Goal: Complete application form: Complete application form

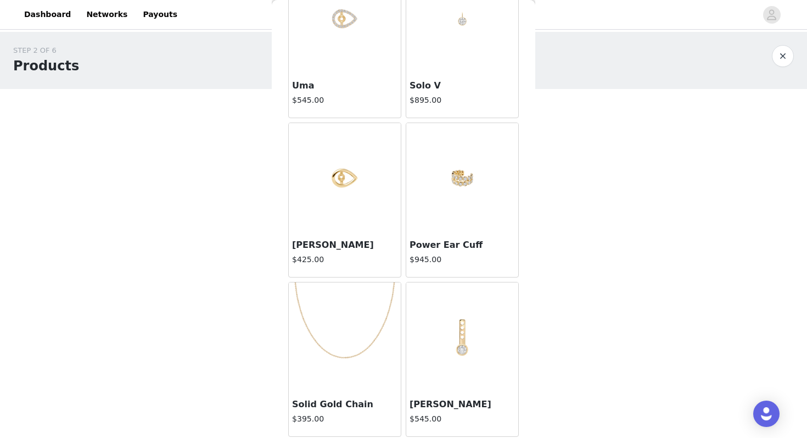
scroll to position [529, 0]
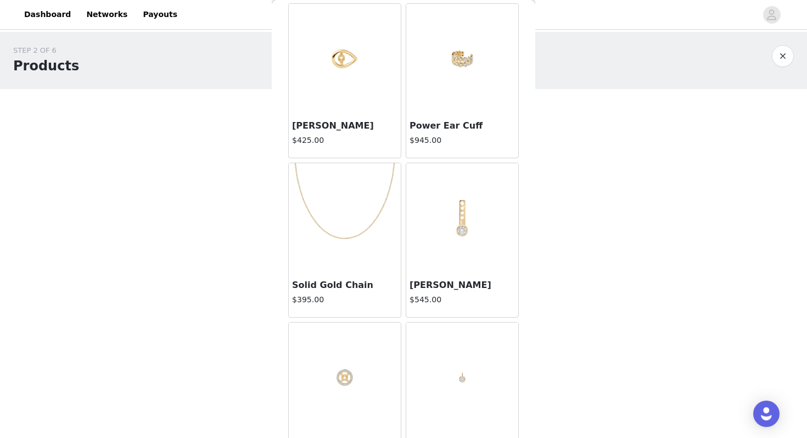
click at [334, 236] on img at bounding box center [345, 218] width 110 height 110
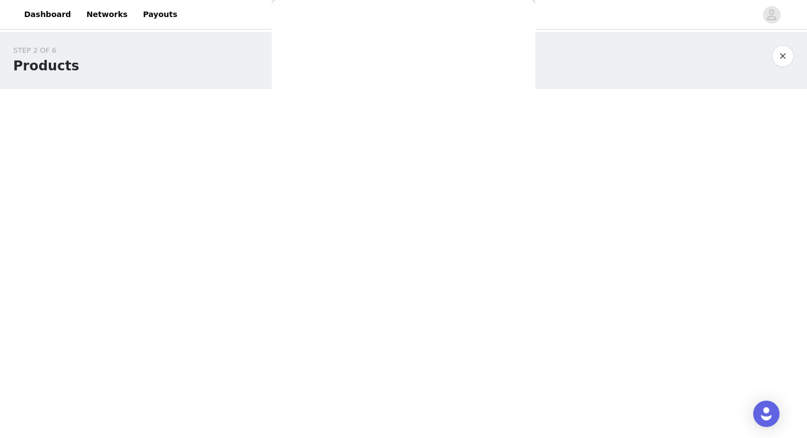
scroll to position [74, 0]
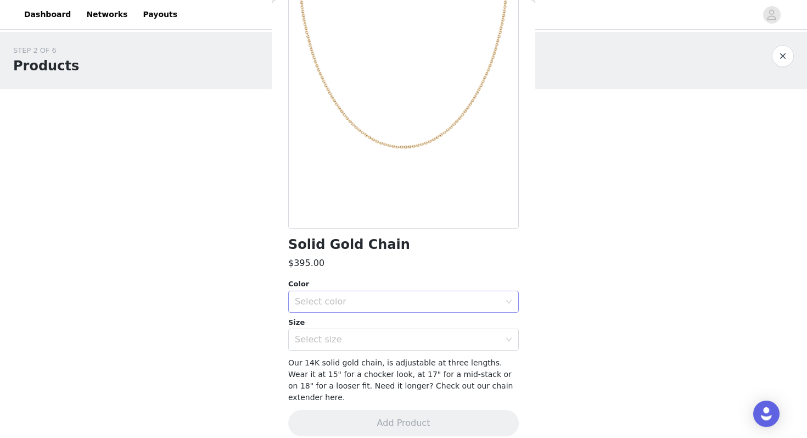
click at [355, 302] on div "Select color" at bounding box center [397, 301] width 205 height 11
click at [594, 279] on div "STEP 2 OF 6 Products Choose the products that you want to receive. We would lov…" at bounding box center [403, 193] width 807 height 322
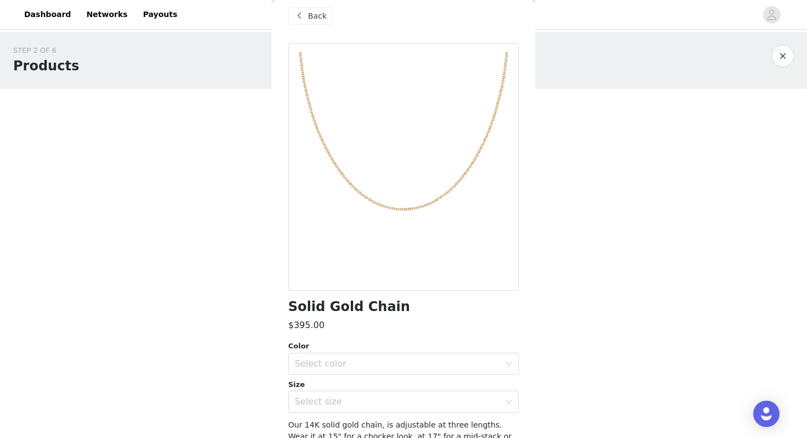
scroll to position [0, 0]
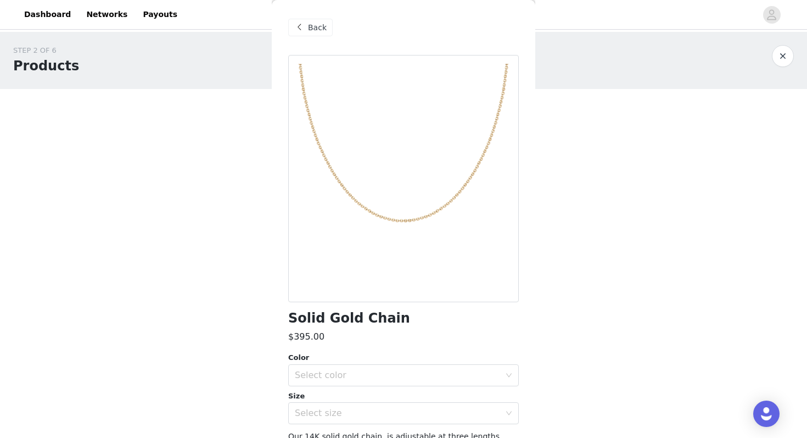
click at [300, 25] on span at bounding box center [299, 27] width 13 height 13
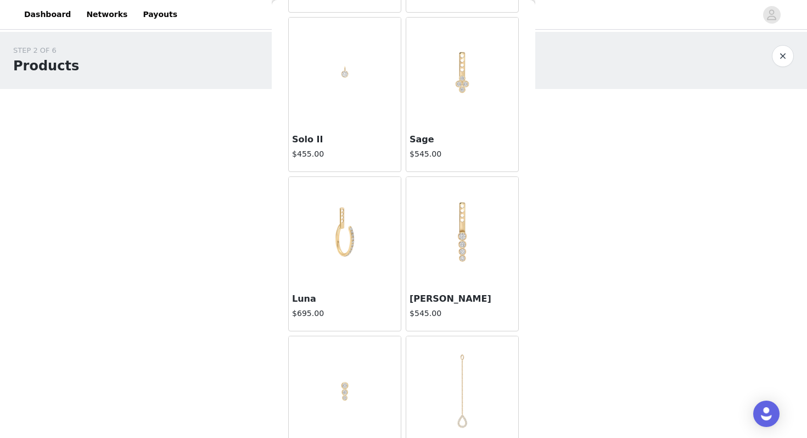
scroll to position [1104, 0]
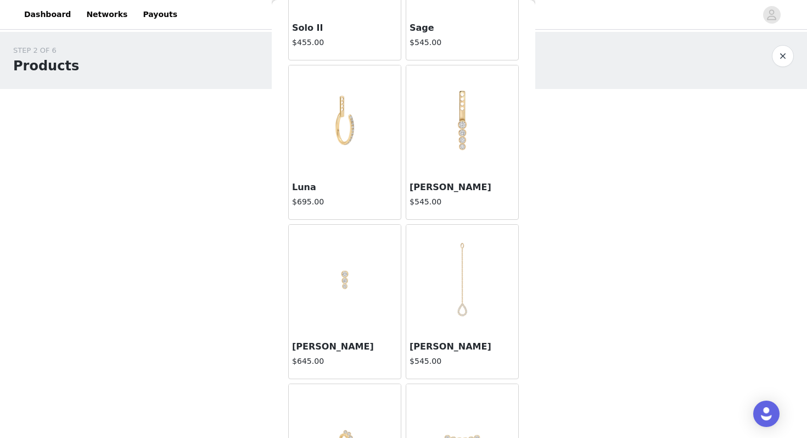
click at [338, 287] on img at bounding box center [345, 280] width 110 height 110
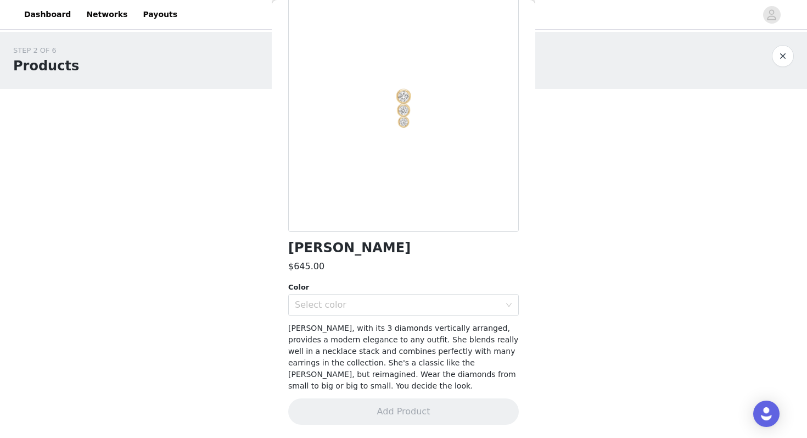
scroll to position [58, 0]
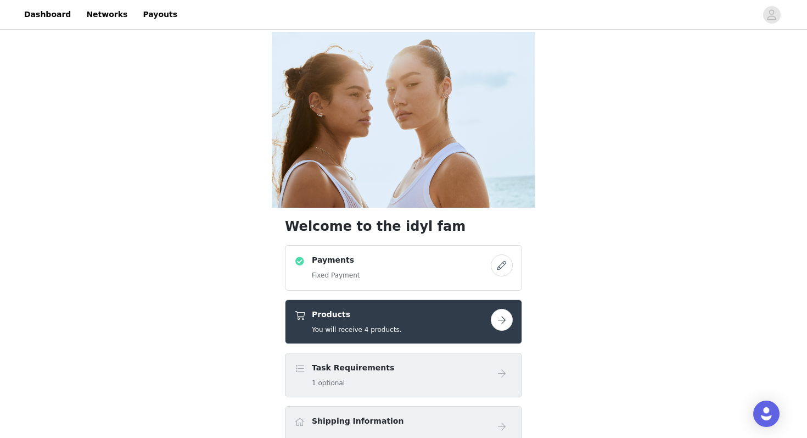
click at [502, 309] on button "button" at bounding box center [502, 320] width 22 height 22
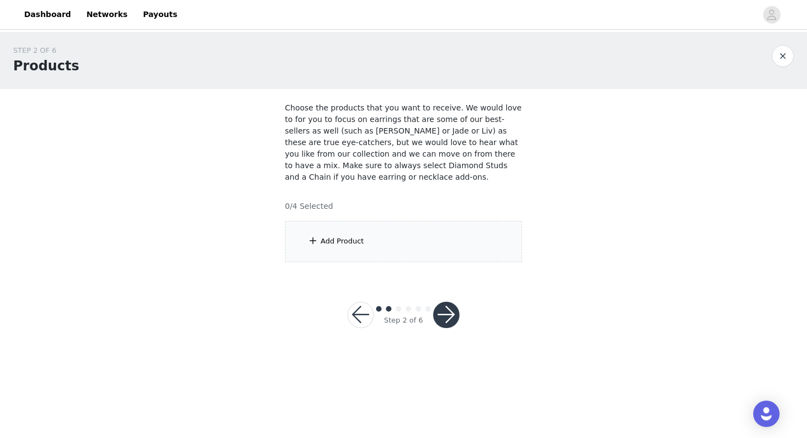
click at [430, 250] on div "Add Product" at bounding box center [403, 241] width 237 height 41
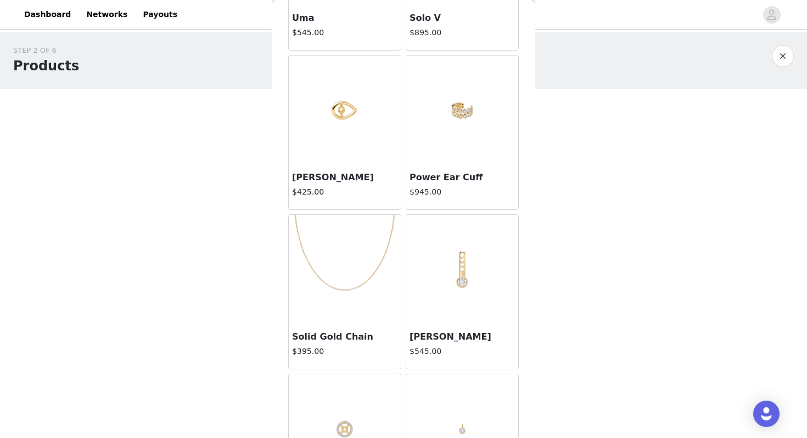
scroll to position [474, 0]
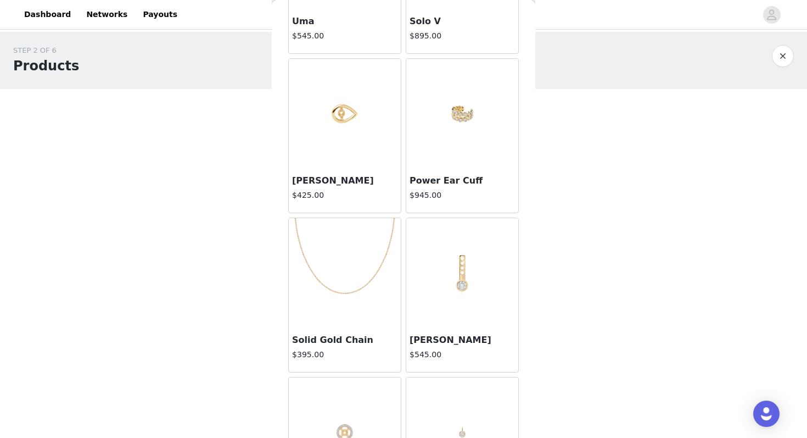
click at [335, 263] on img at bounding box center [345, 273] width 110 height 110
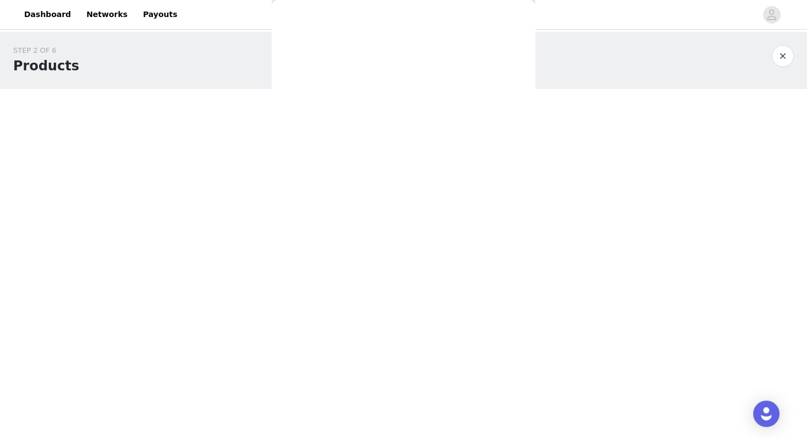
scroll to position [74, 0]
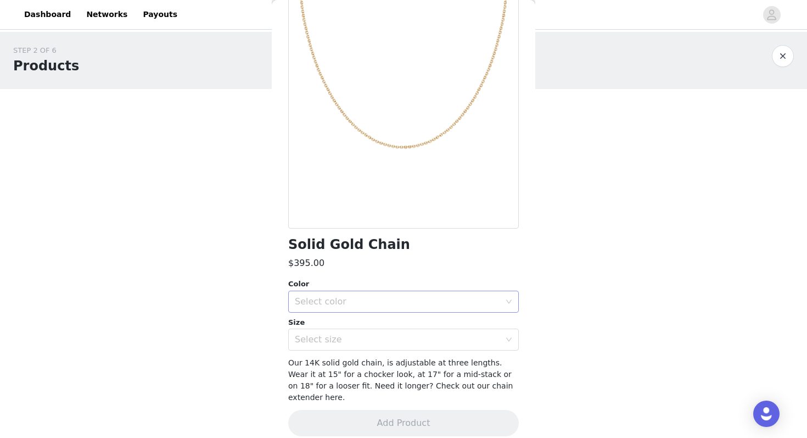
click at [492, 300] on div "Select color" at bounding box center [397, 301] width 205 height 11
click at [464, 322] on li "Yellow Gold" at bounding box center [403, 326] width 231 height 18
click at [462, 345] on div "Select size" at bounding box center [400, 339] width 210 height 21
click at [456, 358] on li "One size" at bounding box center [403, 364] width 231 height 18
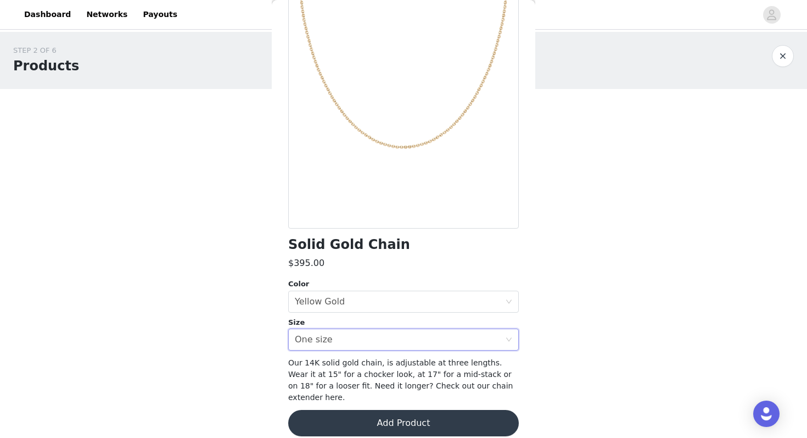
click at [410, 410] on button "Add Product" at bounding box center [403, 423] width 231 height 26
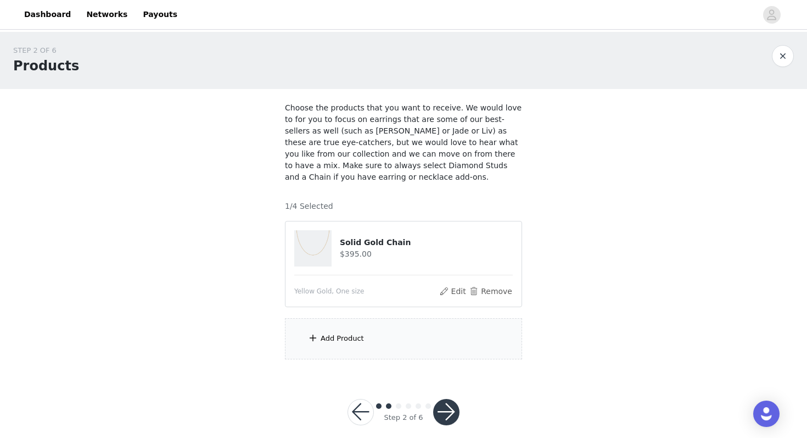
click at [390, 341] on div "Add Product" at bounding box center [403, 338] width 237 height 41
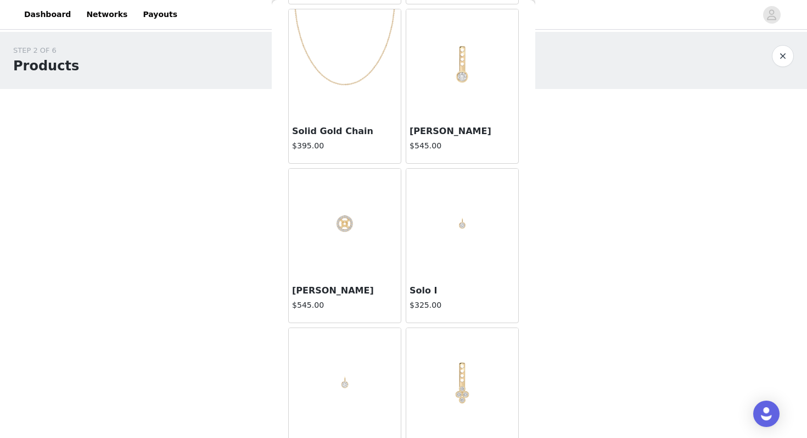
scroll to position [684, 0]
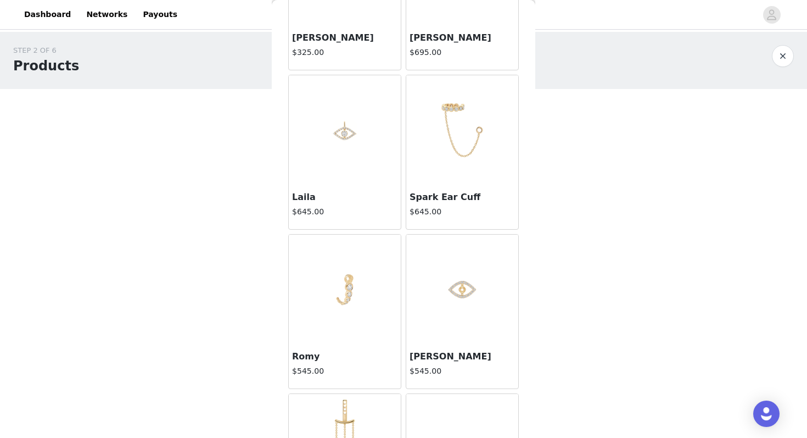
click at [344, 148] on img at bounding box center [345, 130] width 110 height 110
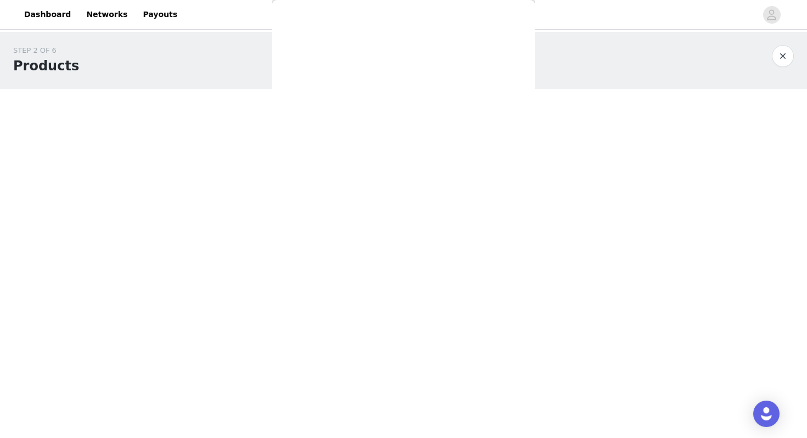
scroll to position [47, 0]
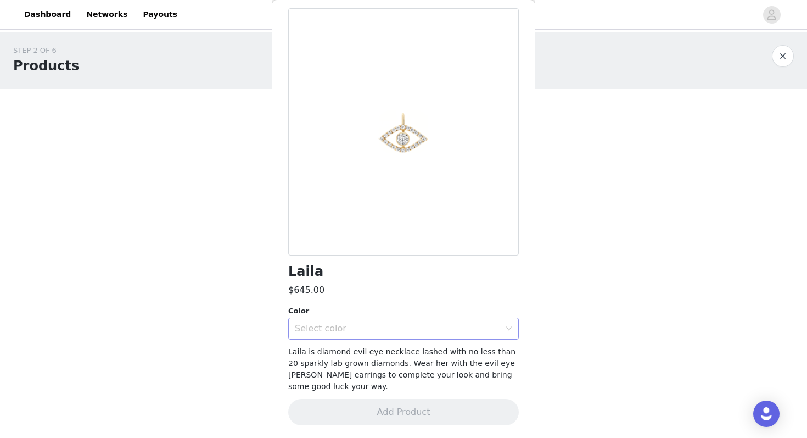
click at [347, 331] on div "Select color" at bounding box center [397, 328] width 205 height 11
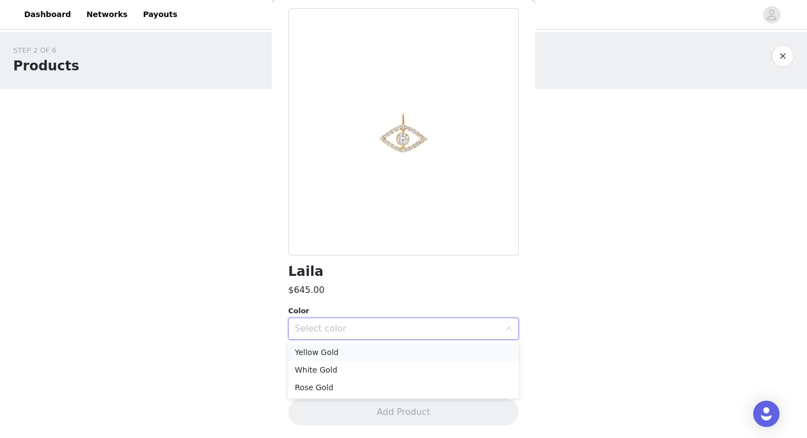
click at [345, 354] on li "Yellow Gold" at bounding box center [403, 352] width 231 height 18
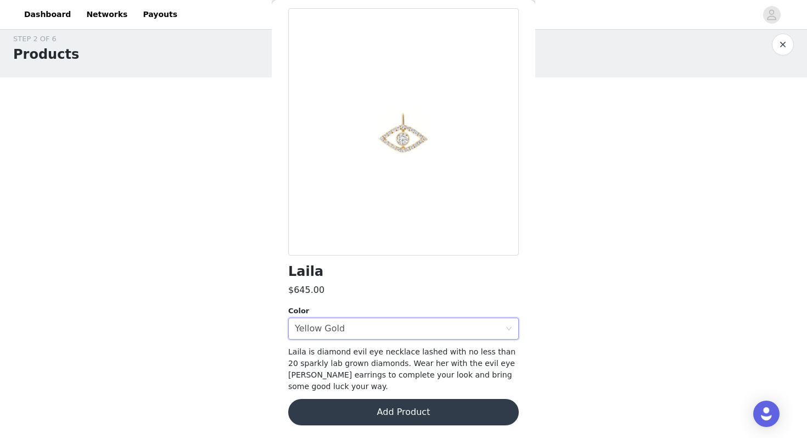
scroll to position [12, 0]
click at [406, 411] on button "Add Product" at bounding box center [403, 412] width 231 height 26
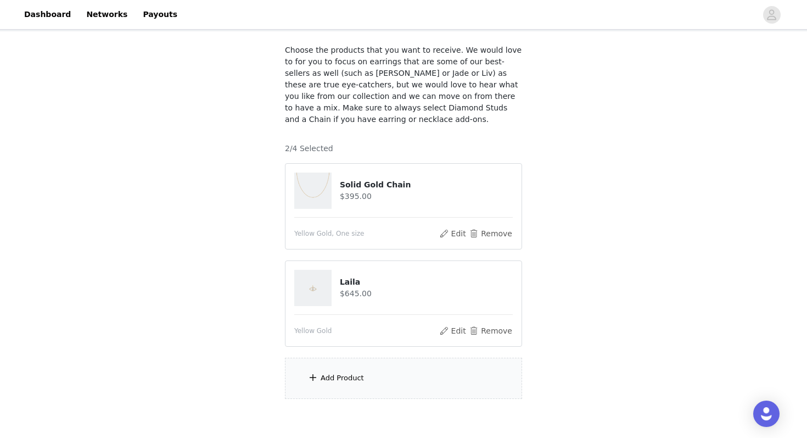
scroll to position [89, 0]
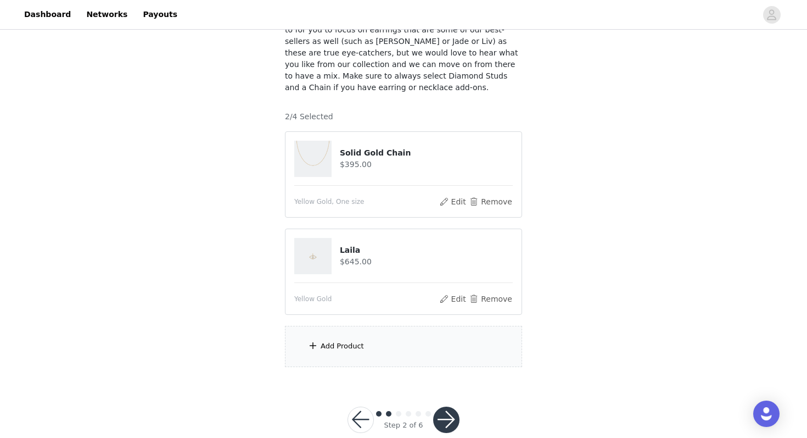
click at [402, 350] on div "Add Product" at bounding box center [403, 346] width 237 height 41
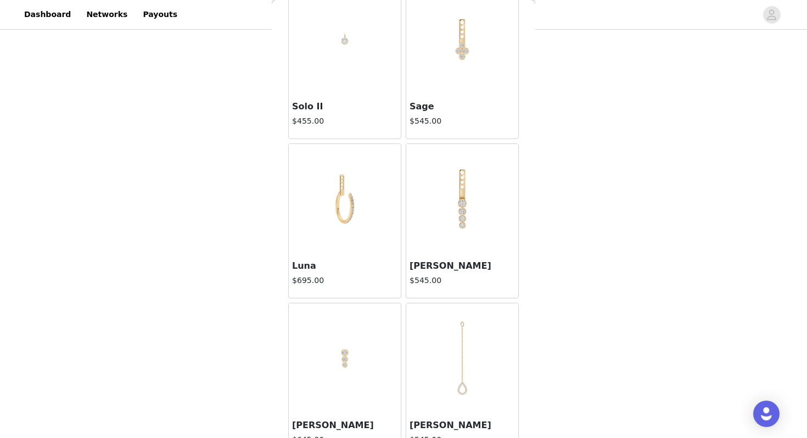
scroll to position [995, 0]
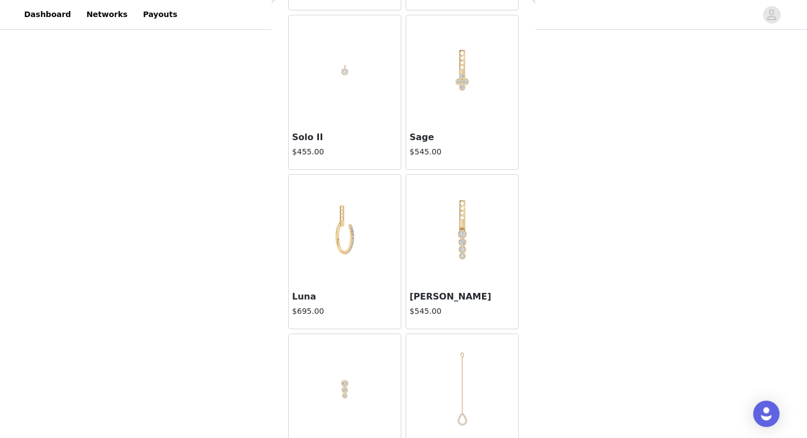
click at [451, 111] on img at bounding box center [462, 70] width 110 height 110
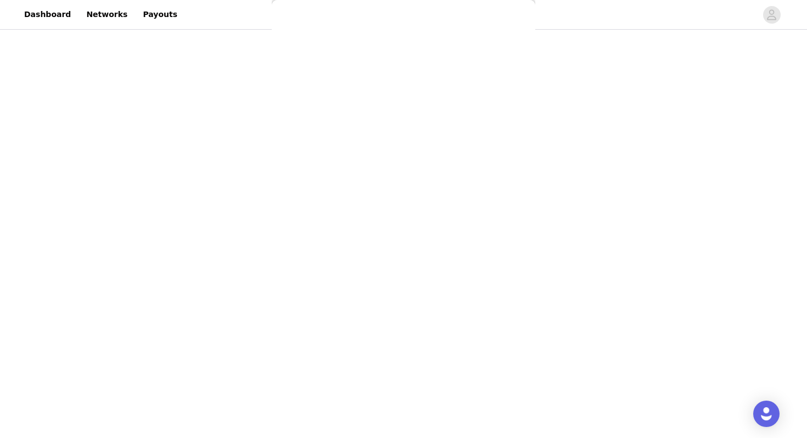
scroll to position [47, 0]
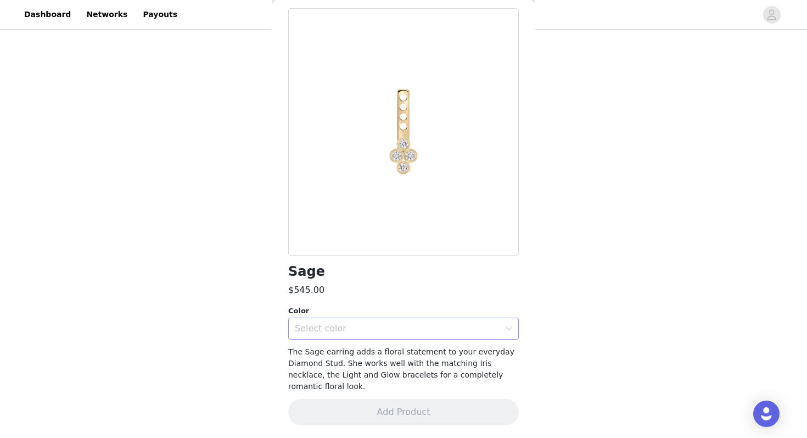
click at [375, 323] on div "Select color" at bounding box center [397, 328] width 205 height 11
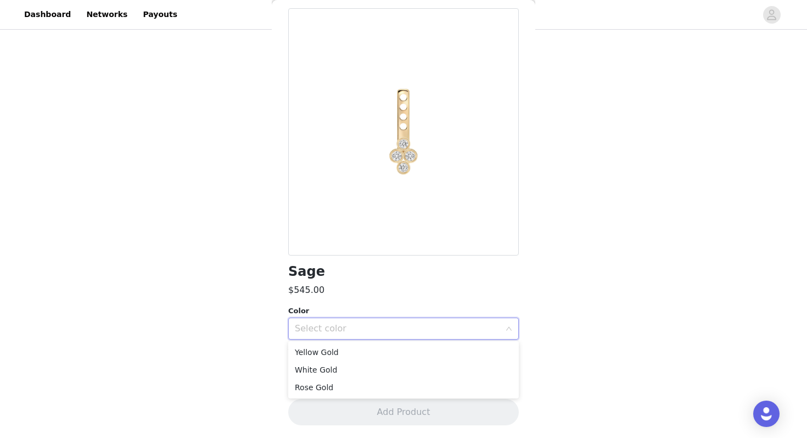
click at [257, 383] on div "STEP 2 OF 6 Products Choose the products that you want to receive. We would lov…" at bounding box center [403, 200] width 807 height 517
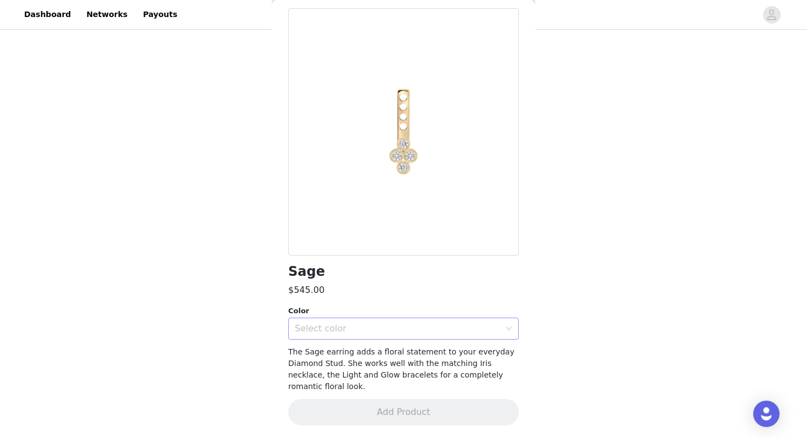
click at [357, 327] on div "Select color" at bounding box center [397, 328] width 205 height 11
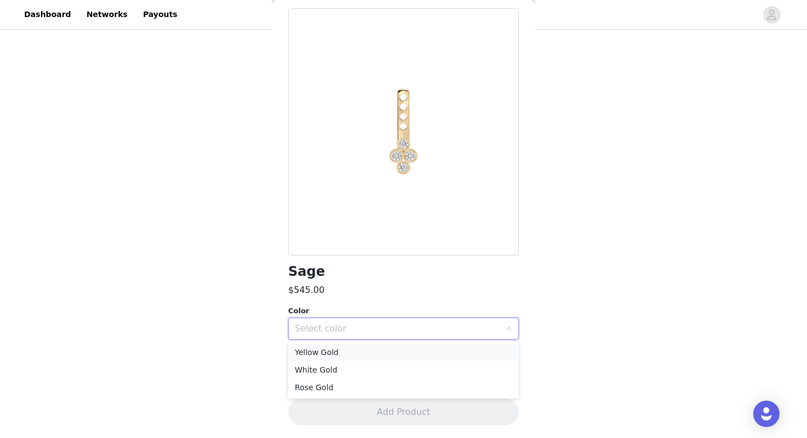
click at [349, 349] on li "Yellow Gold" at bounding box center [403, 352] width 231 height 18
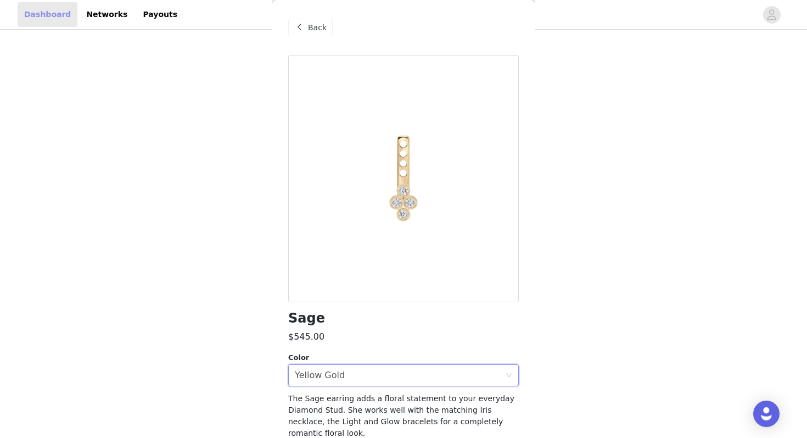
scroll to position [0, 0]
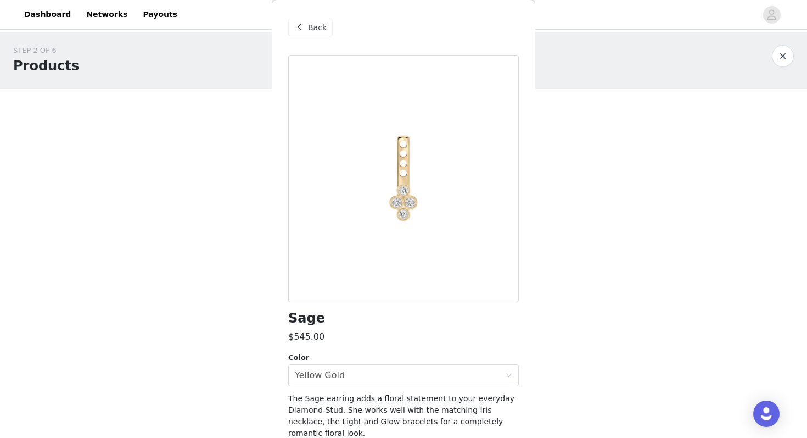
click at [315, 29] on span "Back" at bounding box center [317, 28] width 19 height 12
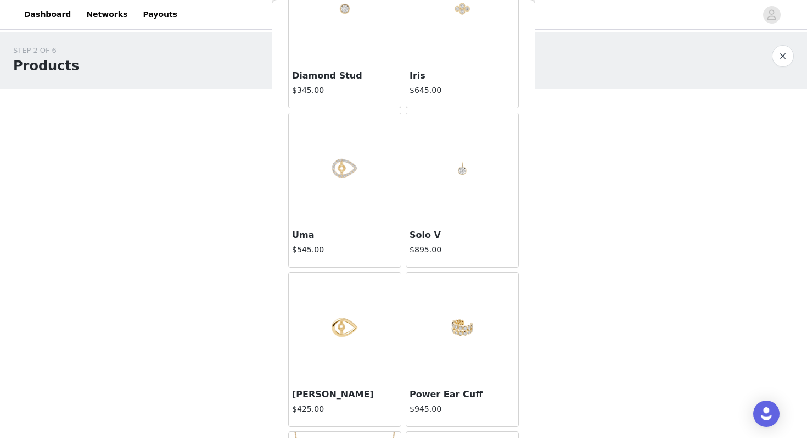
scroll to position [310, 0]
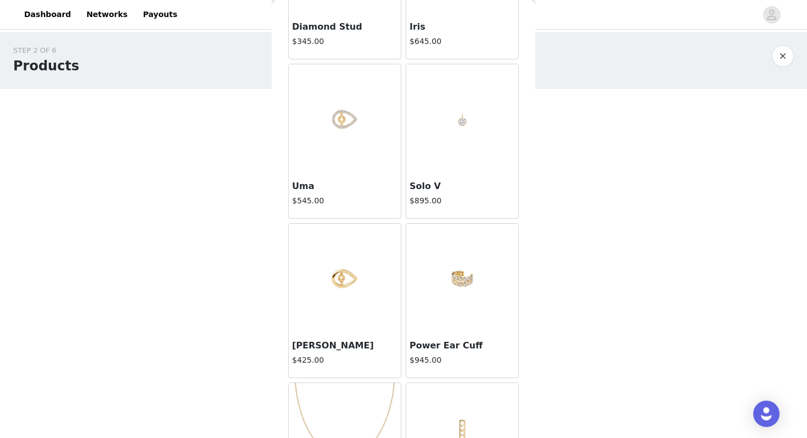
click at [330, 130] on img at bounding box center [345, 119] width 110 height 110
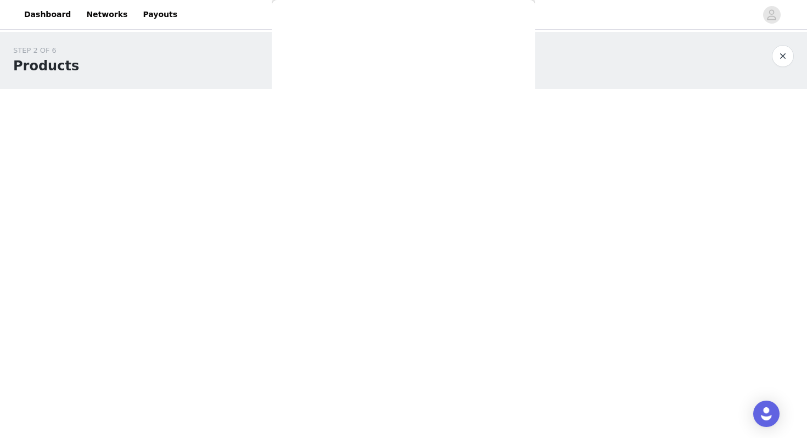
scroll to position [35, 0]
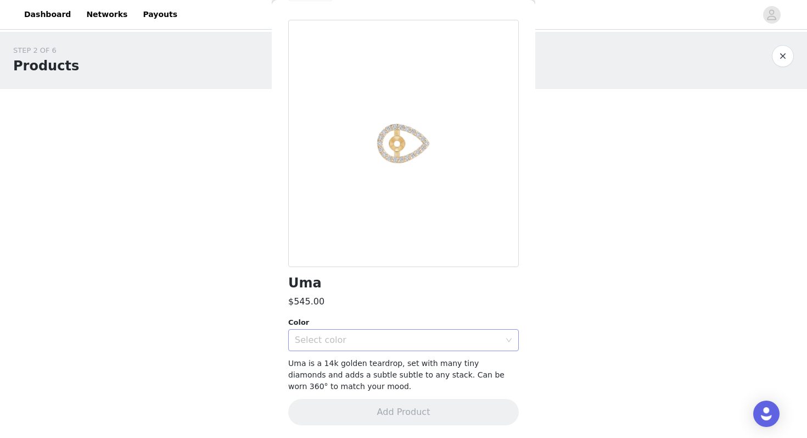
click at [331, 339] on div "Select color" at bounding box center [397, 339] width 205 height 11
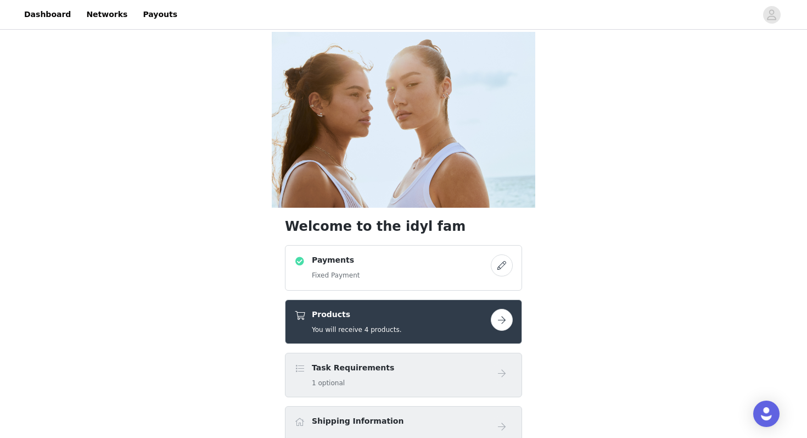
click at [495, 309] on button "button" at bounding box center [502, 320] width 22 height 22
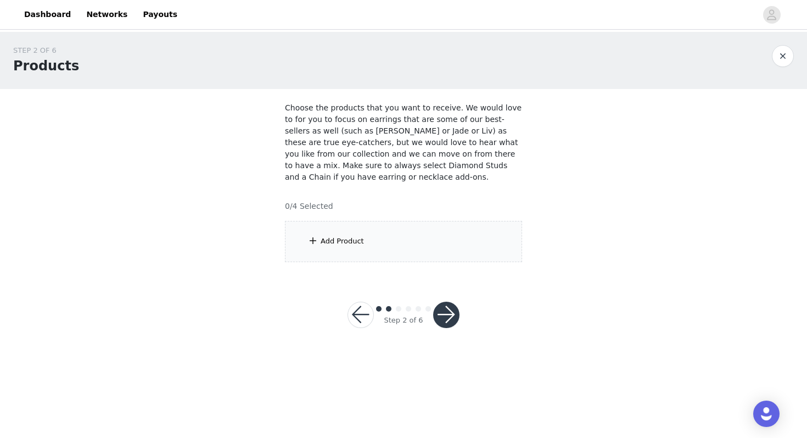
click at [440, 246] on div "Add Product" at bounding box center [403, 241] width 237 height 41
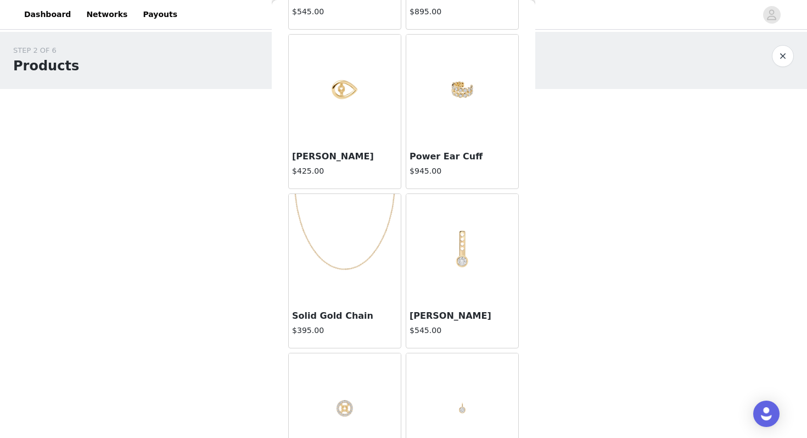
click at [353, 240] on img at bounding box center [345, 249] width 110 height 110
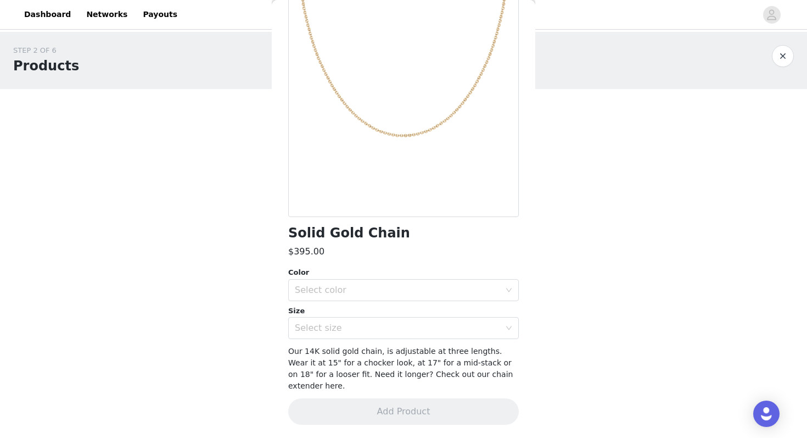
scroll to position [74, 0]
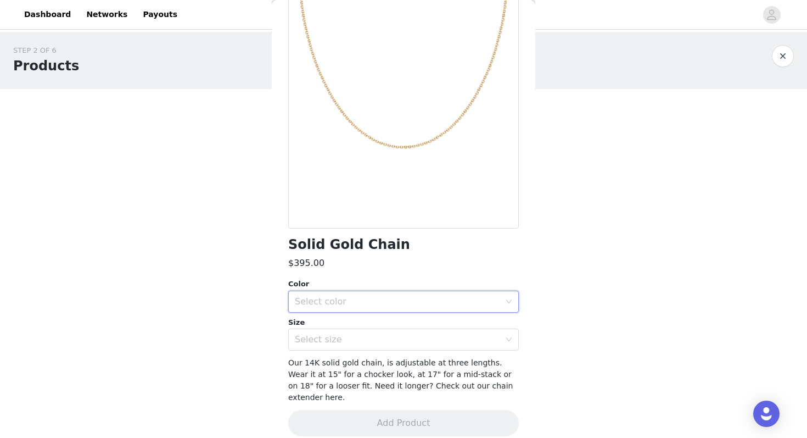
click at [353, 310] on div "Select color" at bounding box center [400, 301] width 210 height 21
click at [350, 327] on li "Yellow Gold" at bounding box center [403, 326] width 231 height 18
click at [349, 337] on div "Select size" at bounding box center [397, 339] width 205 height 11
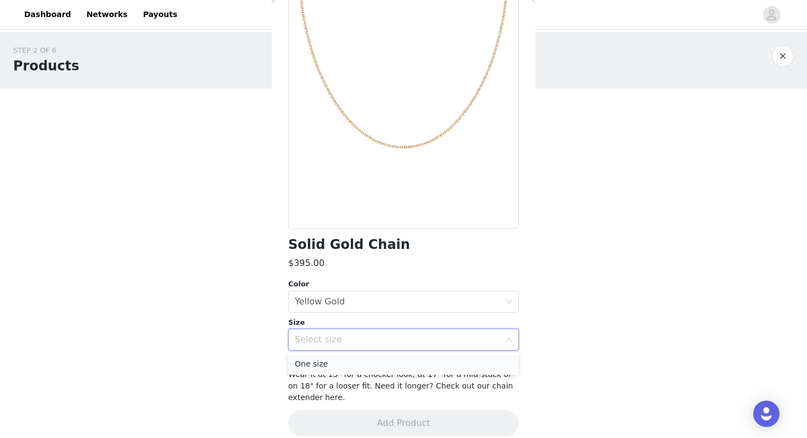
click at [347, 363] on li "One size" at bounding box center [403, 364] width 231 height 18
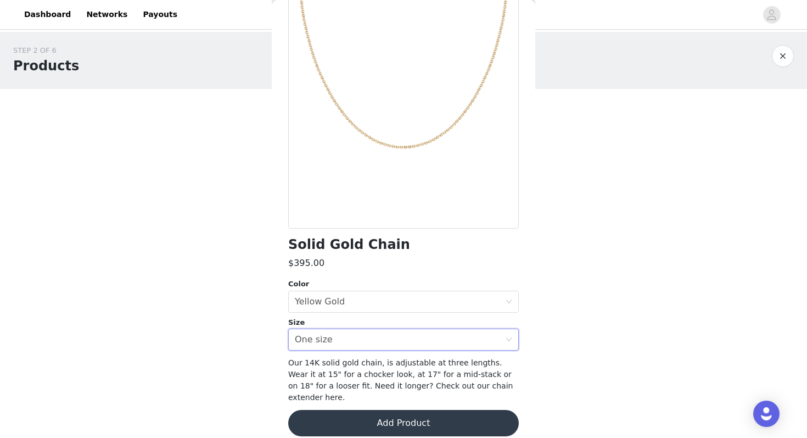
click at [370, 410] on button "Add Product" at bounding box center [403, 423] width 231 height 26
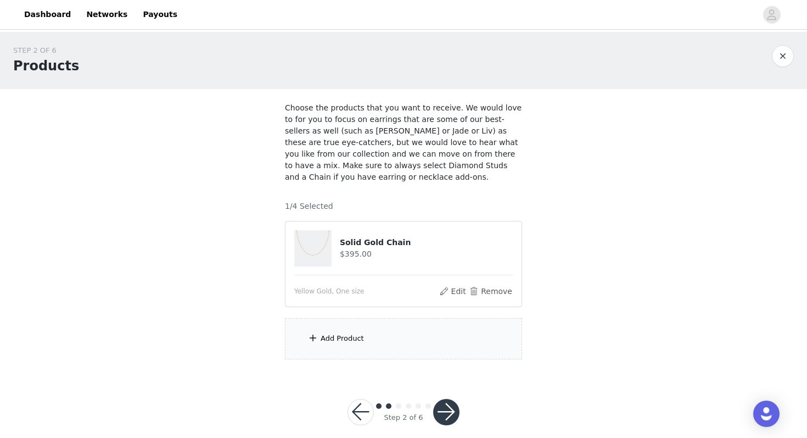
click at [366, 339] on div "Add Product" at bounding box center [403, 338] width 237 height 41
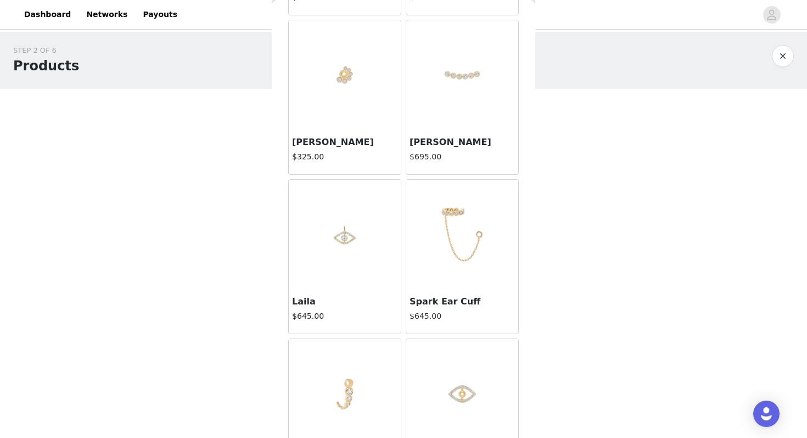
click at [360, 284] on img at bounding box center [345, 235] width 110 height 110
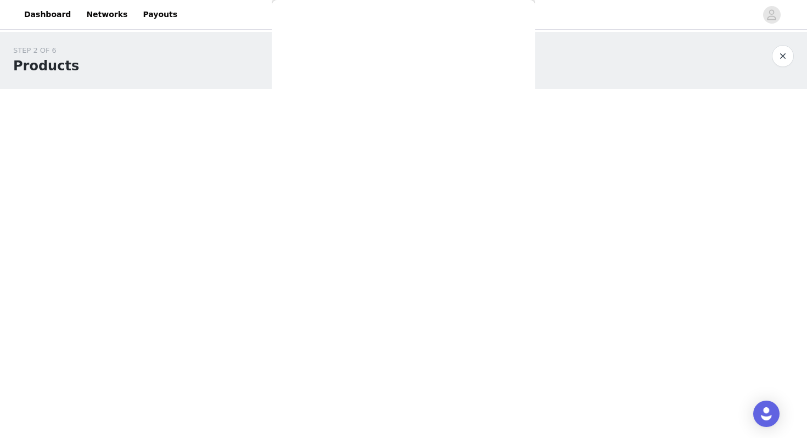
scroll to position [47, 0]
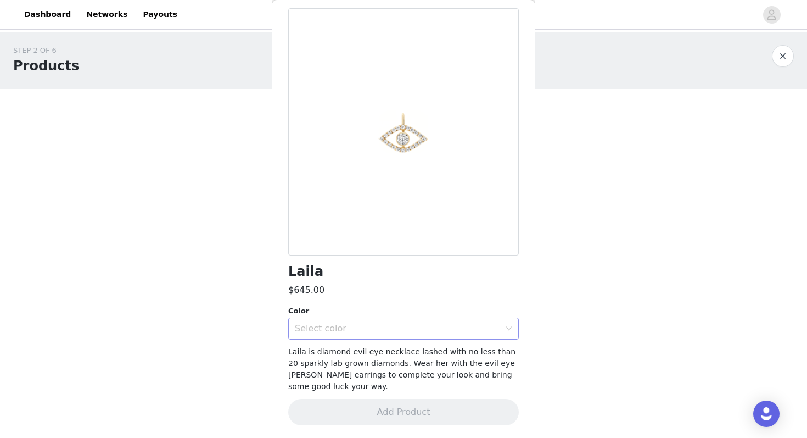
click at [373, 328] on div "Select color" at bounding box center [397, 328] width 205 height 11
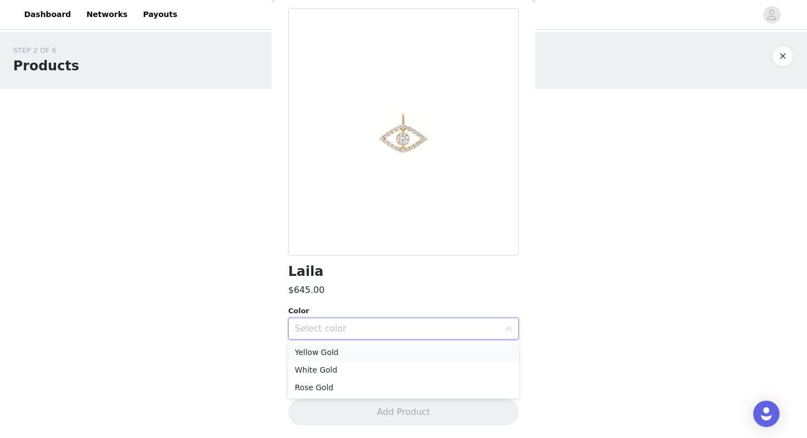
click at [363, 352] on li "Yellow Gold" at bounding box center [403, 352] width 231 height 18
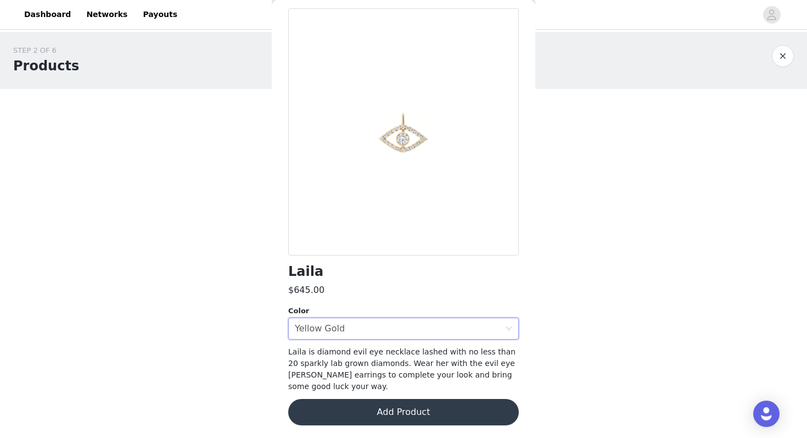
click at [374, 406] on button "Add Product" at bounding box center [403, 412] width 231 height 26
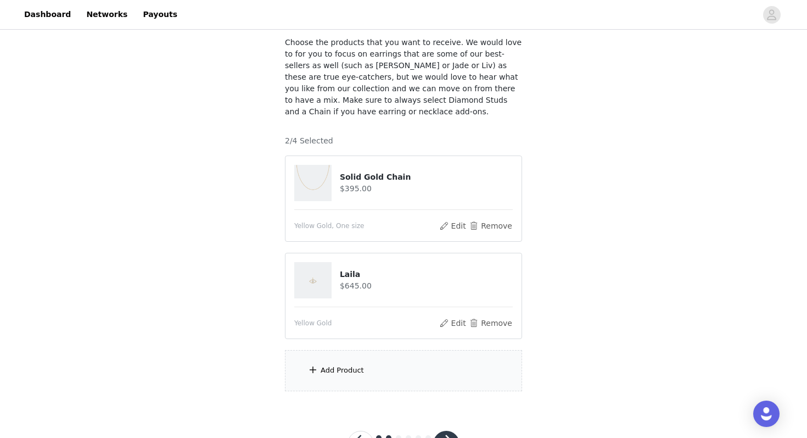
scroll to position [79, 0]
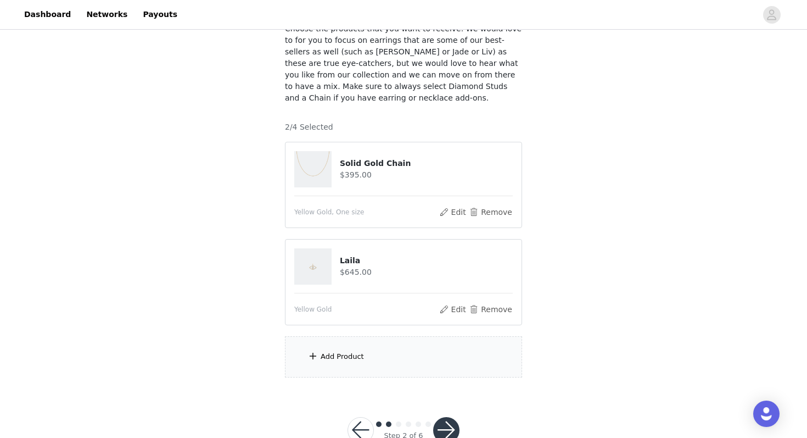
click at [378, 362] on div "Add Product" at bounding box center [403, 356] width 237 height 41
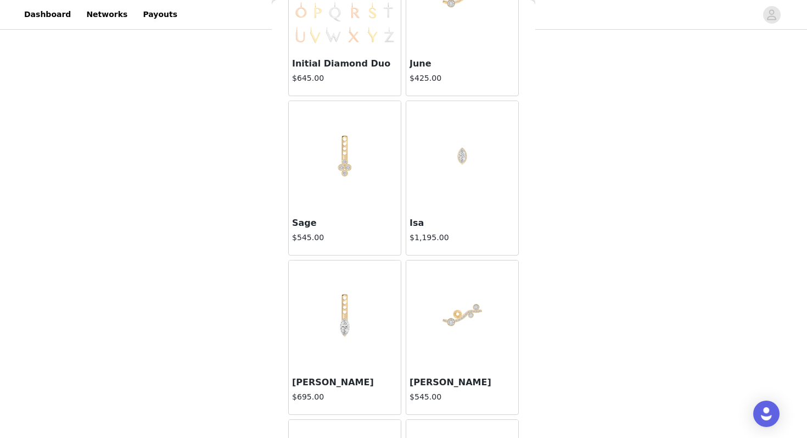
scroll to position [2663, 0]
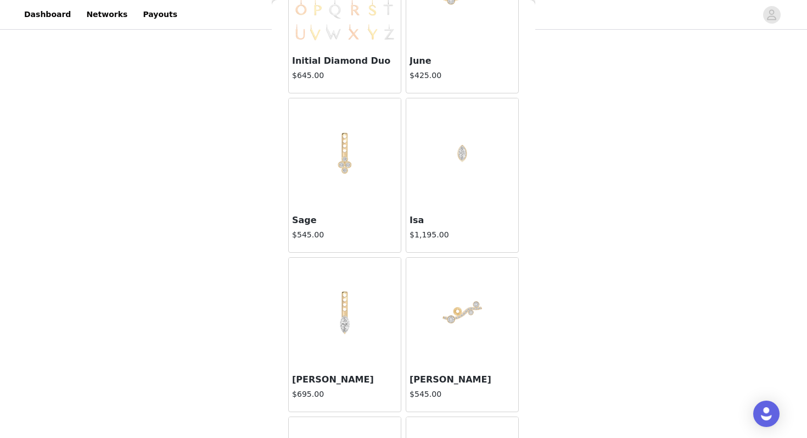
click at [363, 310] on img at bounding box center [345, 312] width 110 height 110
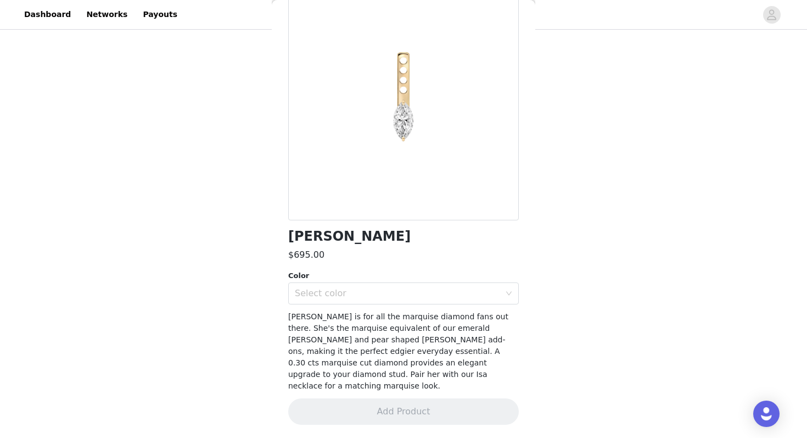
scroll to position [70, 0]
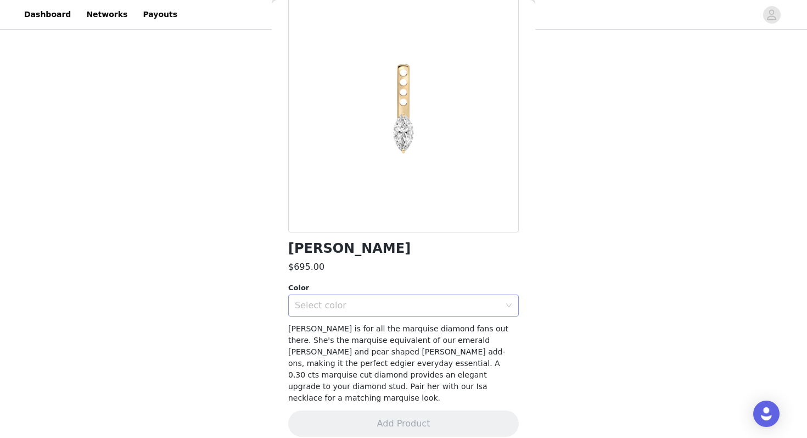
click at [364, 306] on div "Select color" at bounding box center [397, 305] width 205 height 11
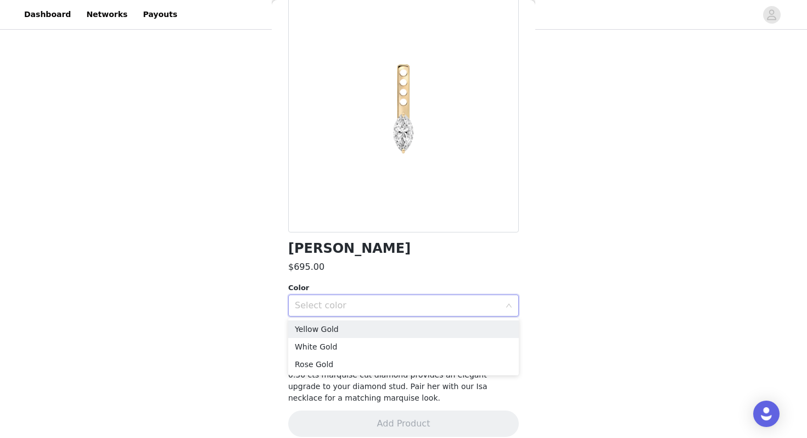
click at [239, 282] on div "STEP 2 OF 6 Products Choose the products that you want to receive. We would lov…" at bounding box center [403, 172] width 807 height 438
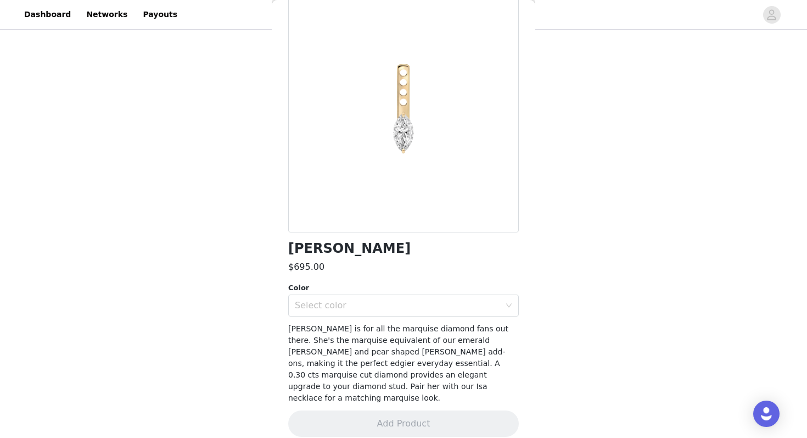
scroll to position [0, 0]
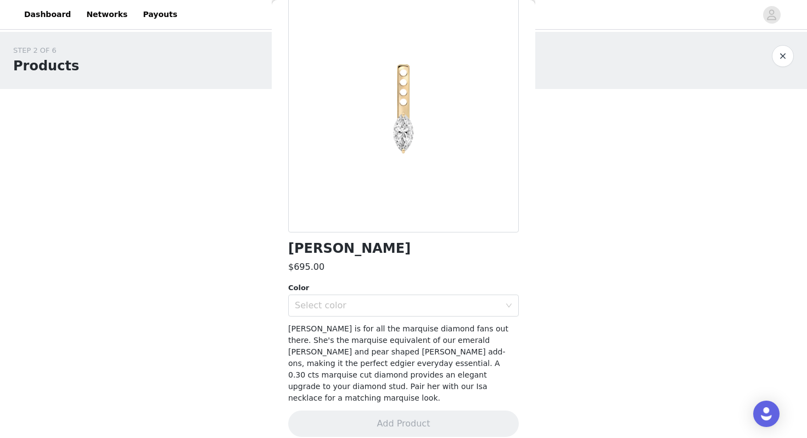
click at [782, 55] on button "button" at bounding box center [783, 56] width 22 height 22
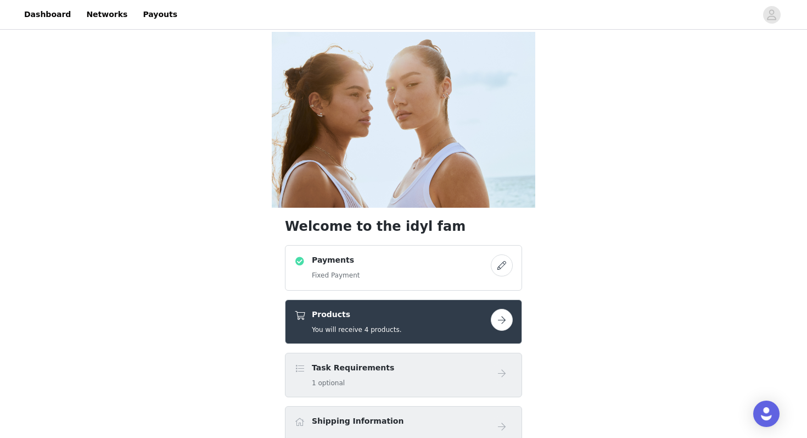
click at [506, 309] on button "button" at bounding box center [502, 320] width 22 height 22
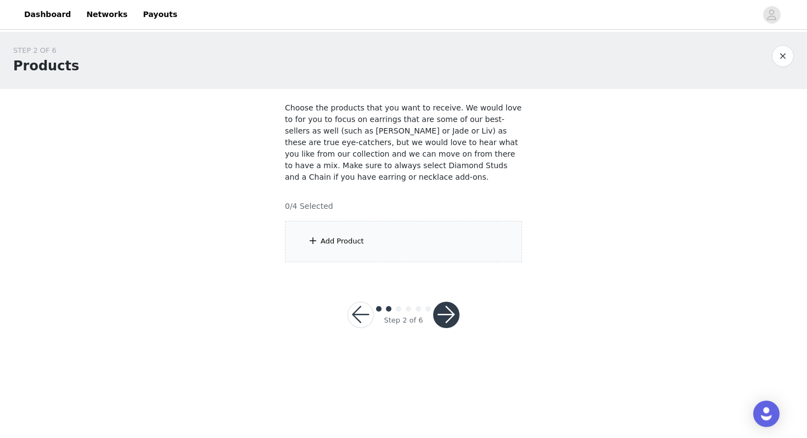
click at [419, 250] on div "Add Product" at bounding box center [403, 241] width 237 height 41
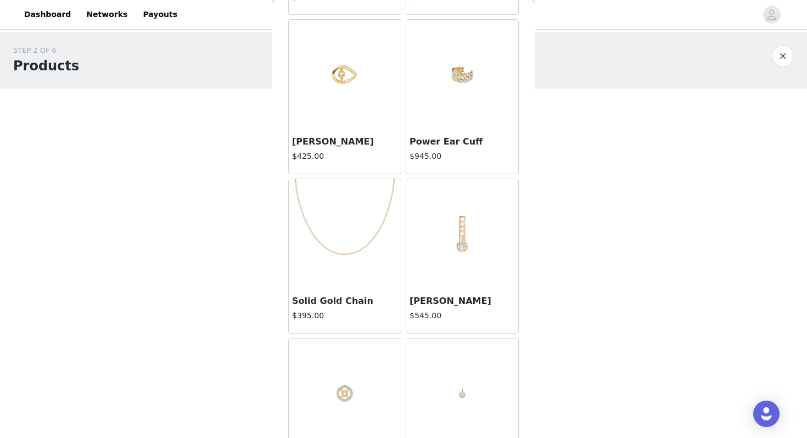
click at [350, 258] on img at bounding box center [345, 234] width 110 height 110
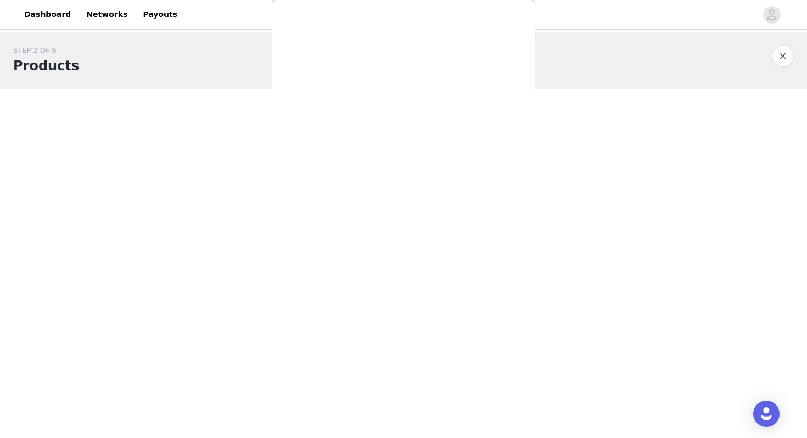
scroll to position [74, 0]
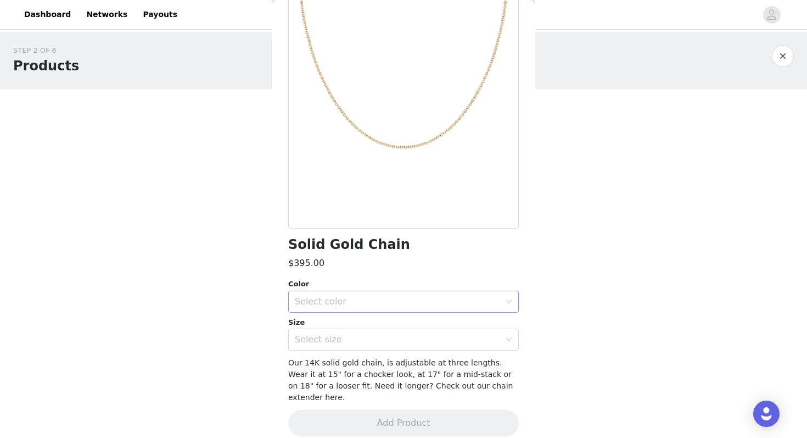
click at [341, 304] on div "Select color" at bounding box center [397, 301] width 205 height 11
click at [337, 327] on li "Yellow Gold" at bounding box center [403, 326] width 231 height 18
click at [338, 338] on div "Select size" at bounding box center [397, 339] width 205 height 11
click at [337, 358] on li "One size" at bounding box center [403, 364] width 231 height 18
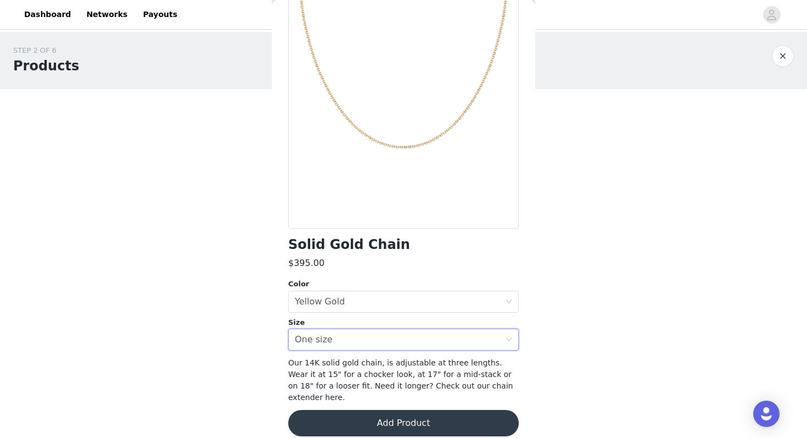
click at [352, 411] on button "Add Product" at bounding box center [403, 423] width 231 height 26
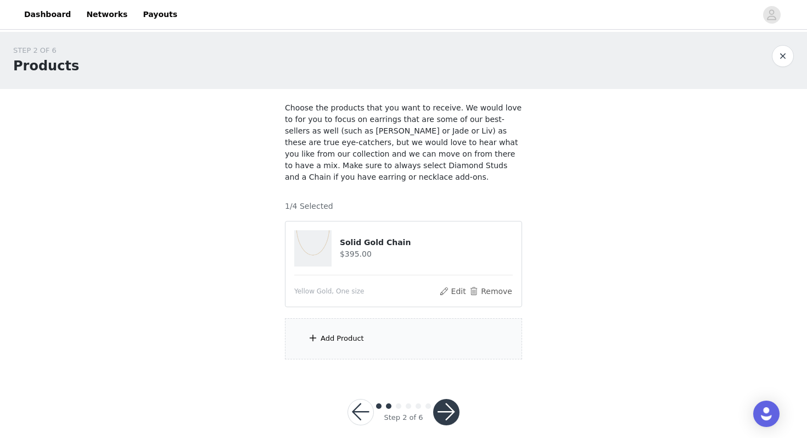
click at [362, 330] on div "Add Product" at bounding box center [403, 338] width 237 height 41
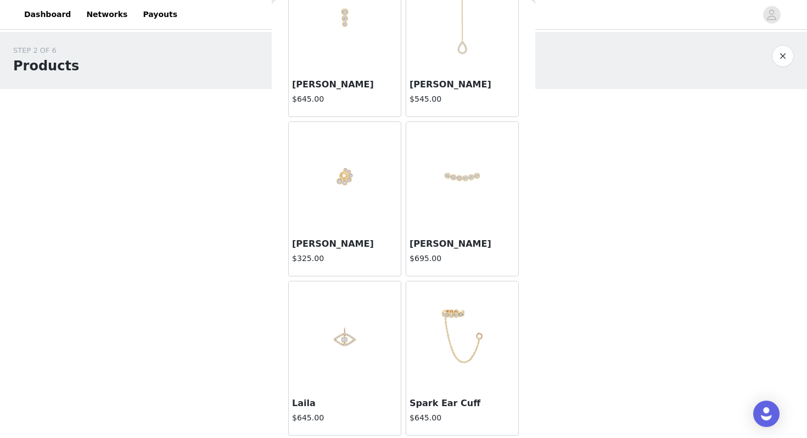
scroll to position [1427, 0]
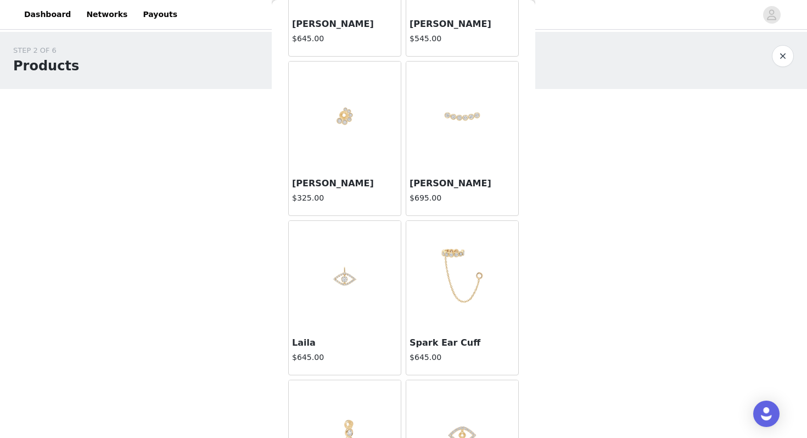
click at [357, 296] on img at bounding box center [345, 276] width 110 height 110
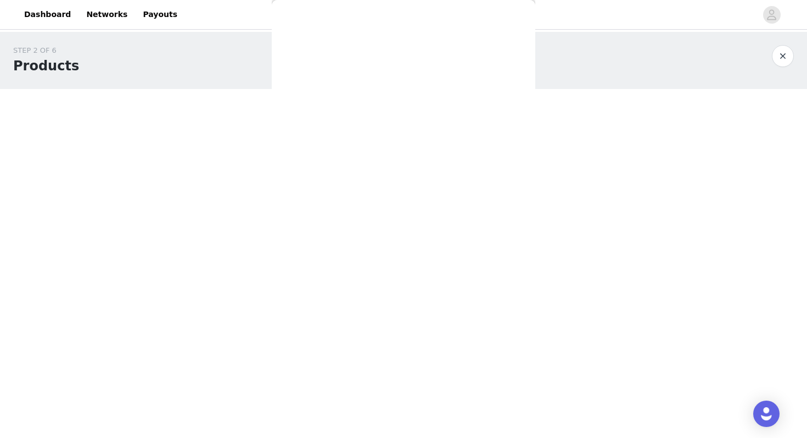
scroll to position [47, 0]
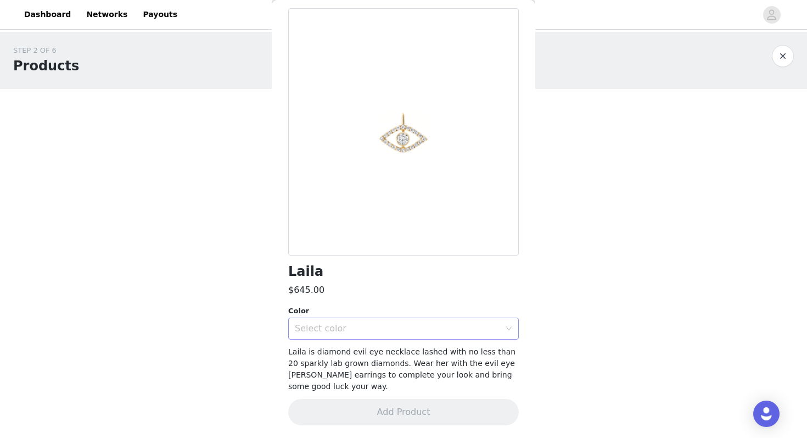
click at [368, 337] on div "Select color" at bounding box center [400, 328] width 210 height 21
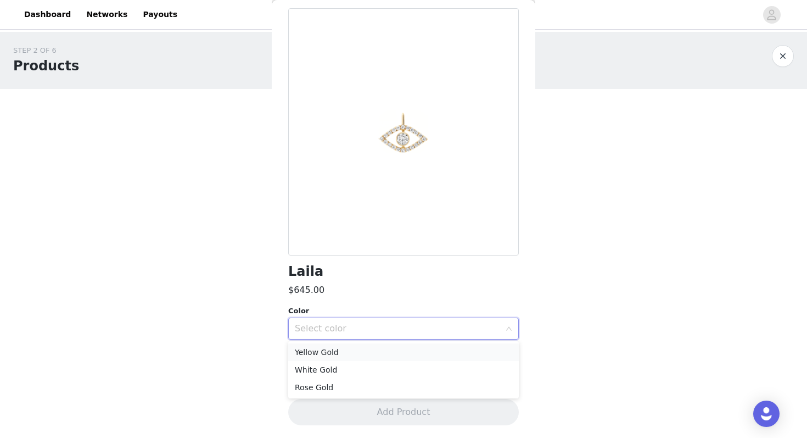
click at [357, 356] on li "Yellow Gold" at bounding box center [403, 352] width 231 height 18
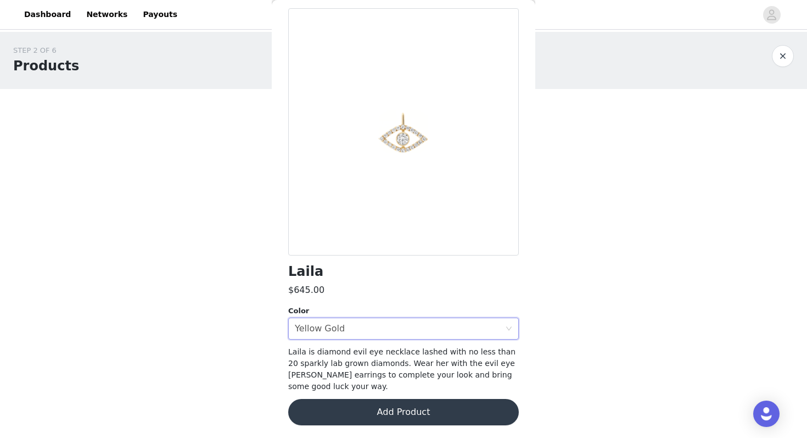
click at [378, 405] on button "Add Product" at bounding box center [403, 412] width 231 height 26
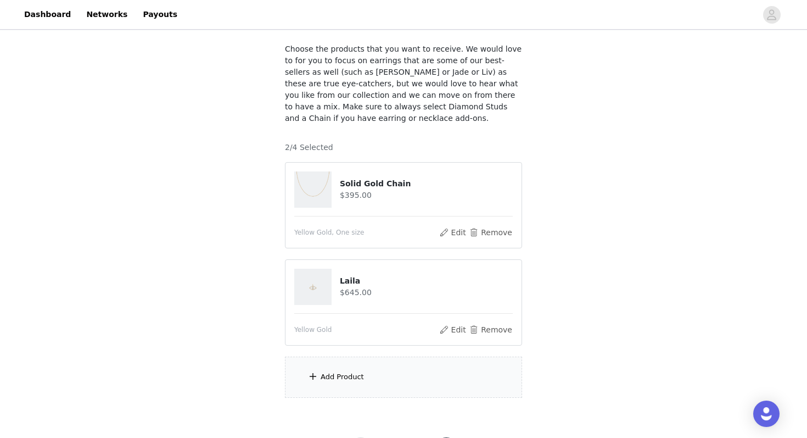
scroll to position [74, 0]
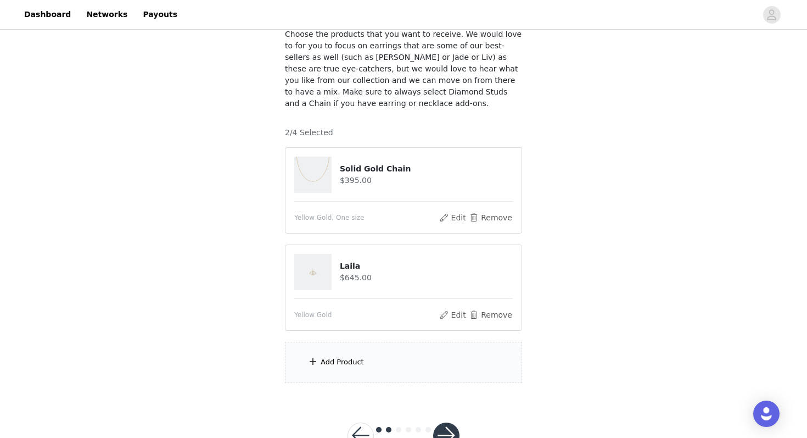
click at [378, 360] on div "Add Product" at bounding box center [403, 361] width 237 height 41
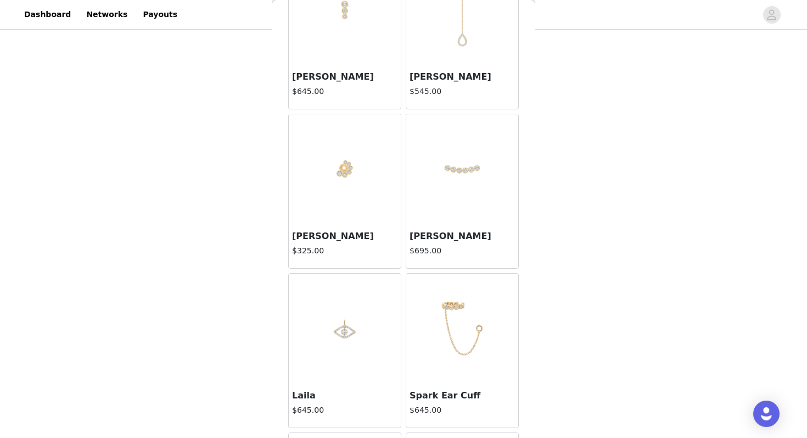
scroll to position [1384, 0]
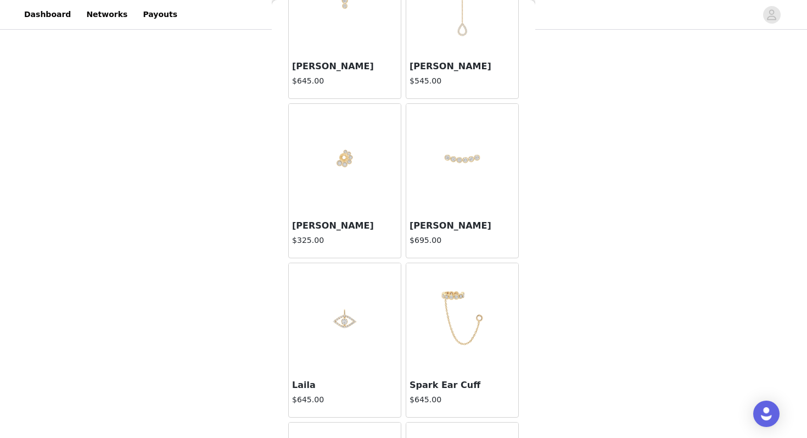
click at [478, 187] on img at bounding box center [462, 159] width 110 height 110
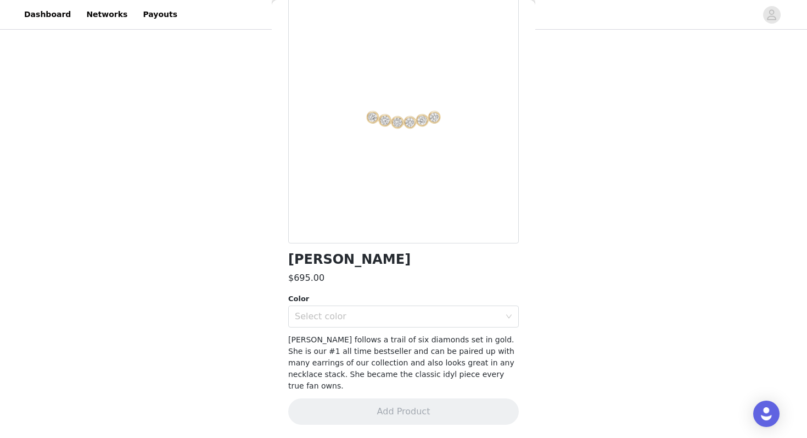
scroll to position [47, 0]
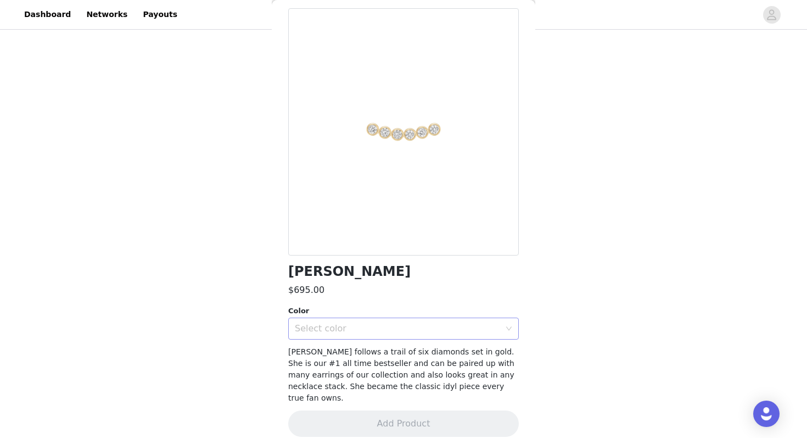
click at [379, 331] on div "Select color" at bounding box center [397, 328] width 205 height 11
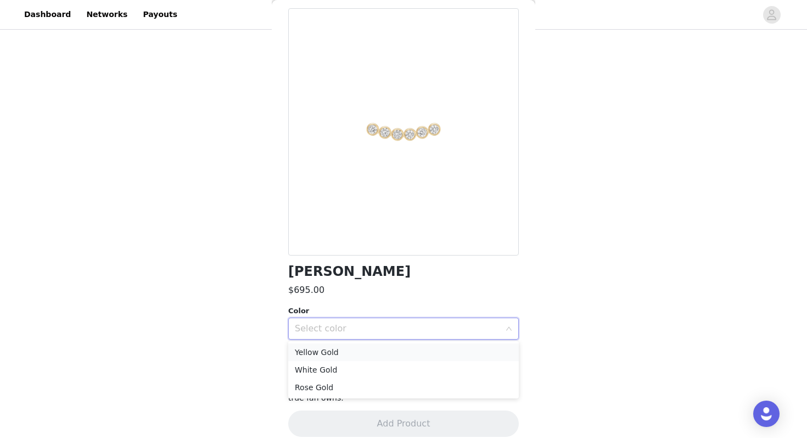
click at [361, 352] on li "Yellow Gold" at bounding box center [403, 352] width 231 height 18
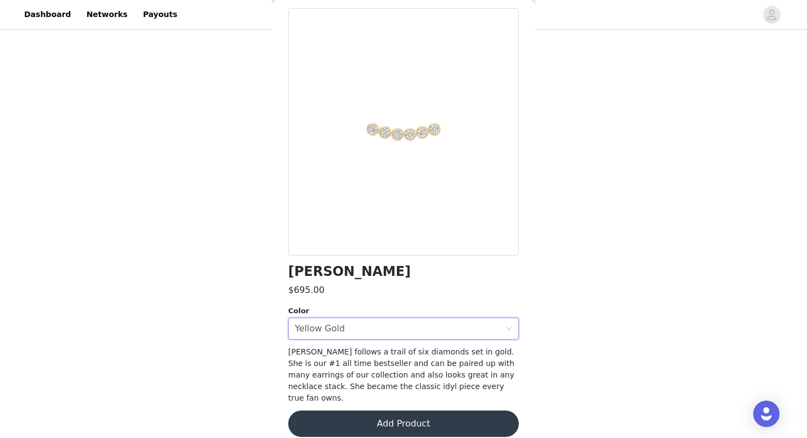
click at [361, 410] on button "Add Product" at bounding box center [403, 423] width 231 height 26
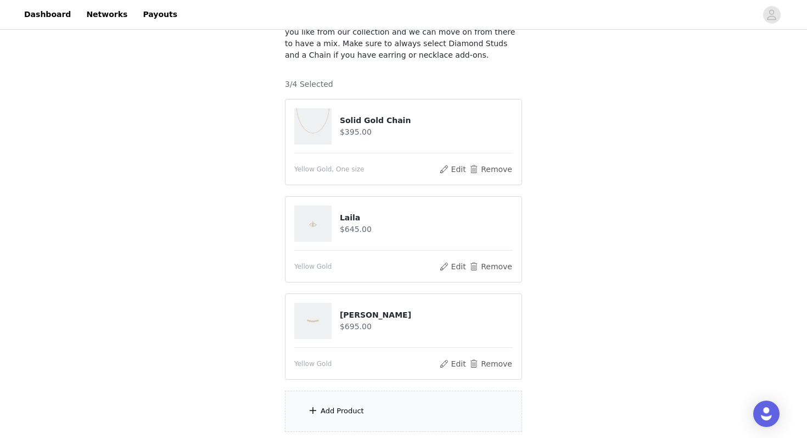
scroll to position [194, 0]
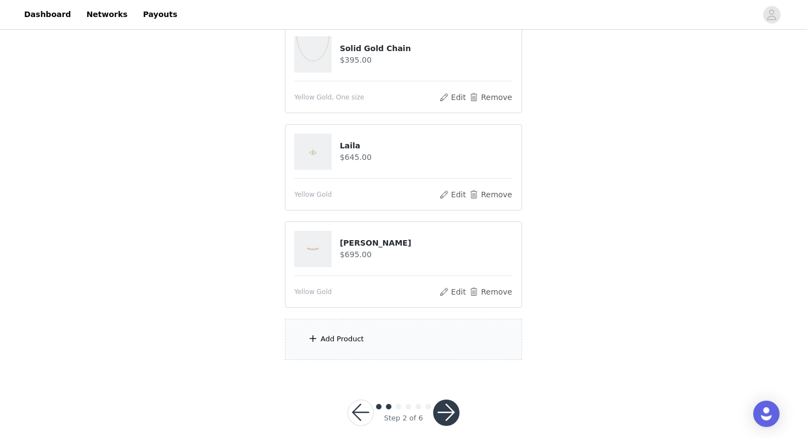
click at [366, 347] on div "Add Product" at bounding box center [403, 338] width 237 height 41
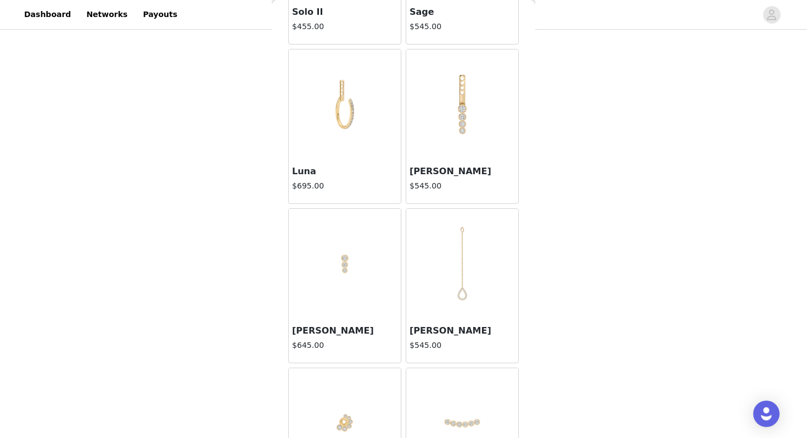
scroll to position [1119, 0]
click at [347, 250] on img at bounding box center [345, 265] width 110 height 110
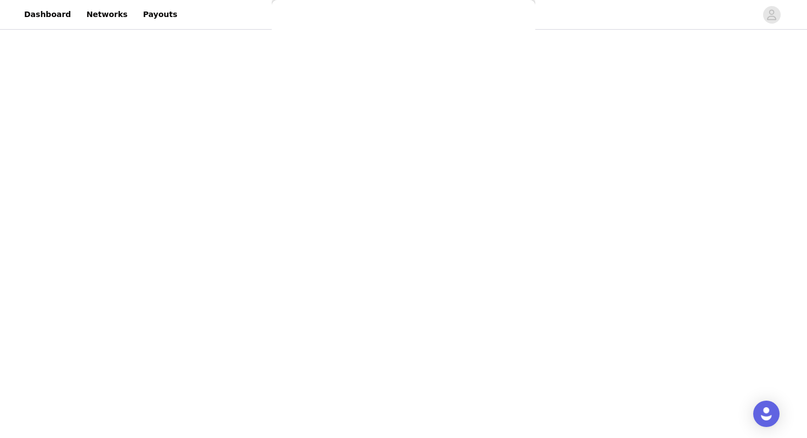
scroll to position [58, 0]
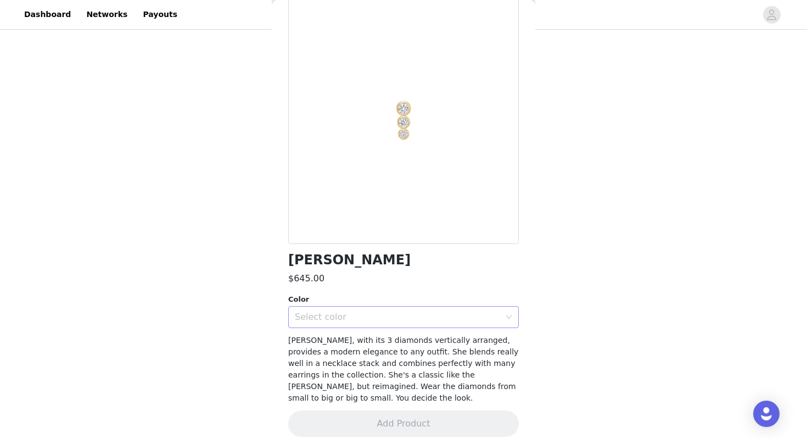
click at [366, 310] on div "Select color" at bounding box center [400, 316] width 210 height 21
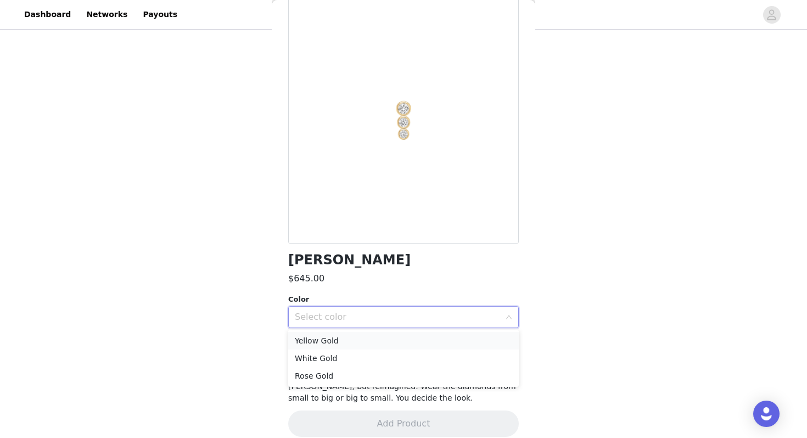
click at [354, 339] on li "Yellow Gold" at bounding box center [403, 341] width 231 height 18
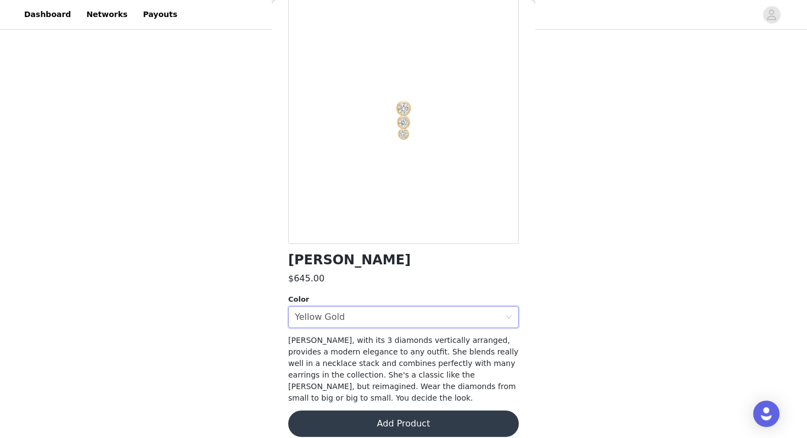
click at [380, 411] on button "Add Product" at bounding box center [403, 423] width 231 height 26
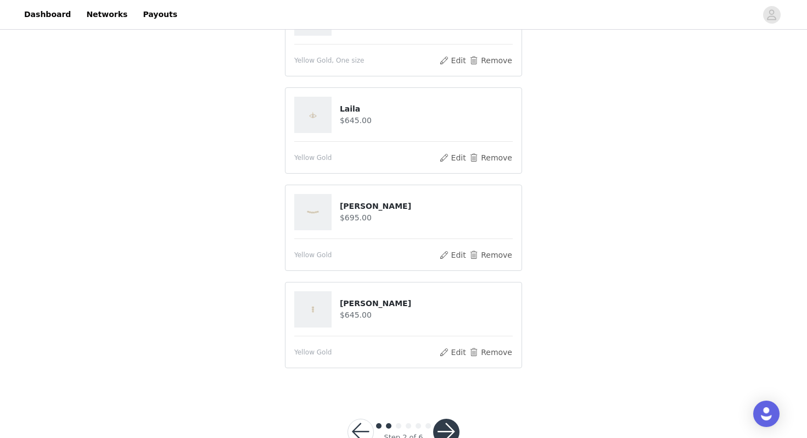
scroll to position [229, 0]
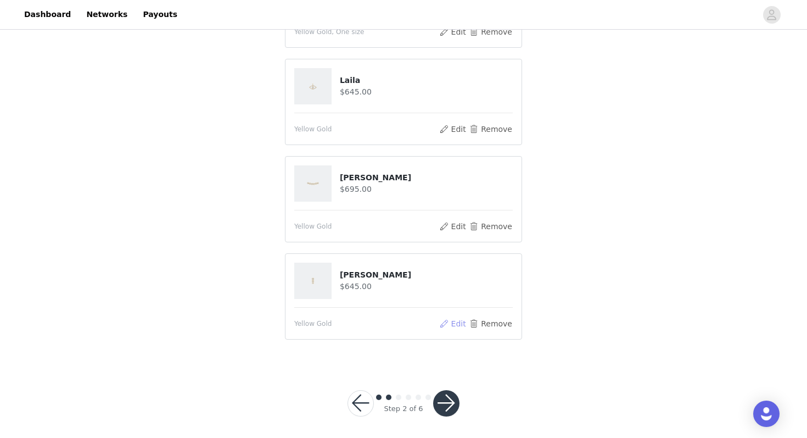
click at [456, 322] on button "Edit" at bounding box center [453, 323] width 28 height 13
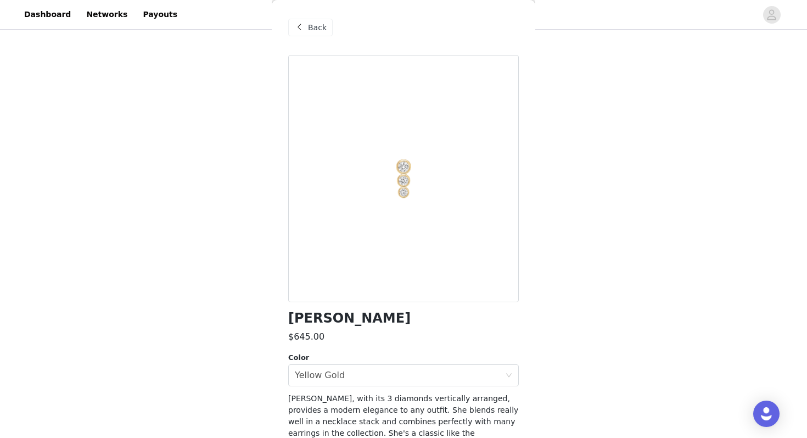
scroll to position [58, 0]
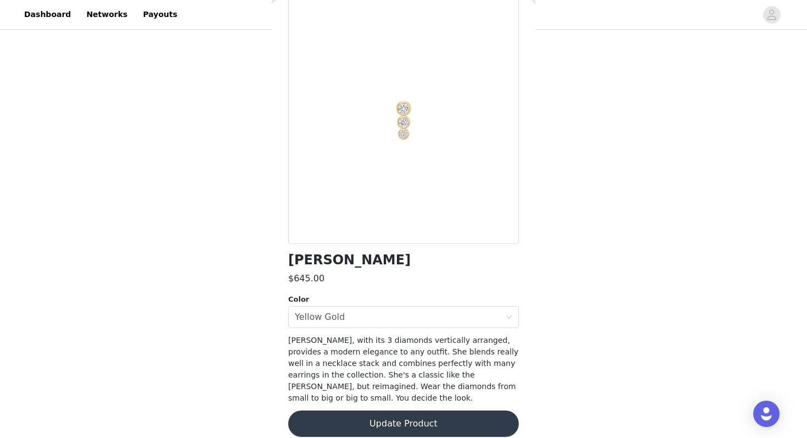
click at [410, 411] on button "Update Product" at bounding box center [403, 423] width 231 height 26
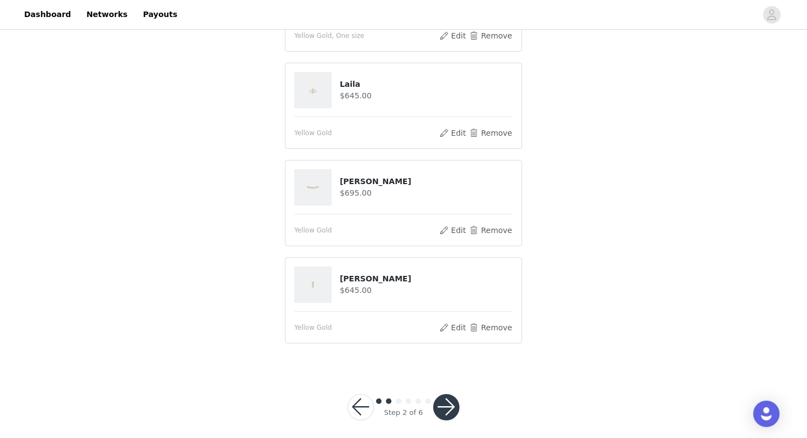
scroll to position [233, 0]
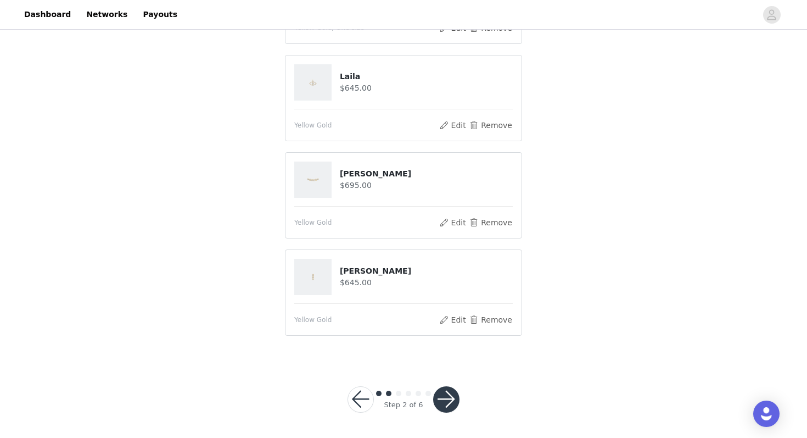
click at [449, 396] on button "button" at bounding box center [446, 399] width 26 height 26
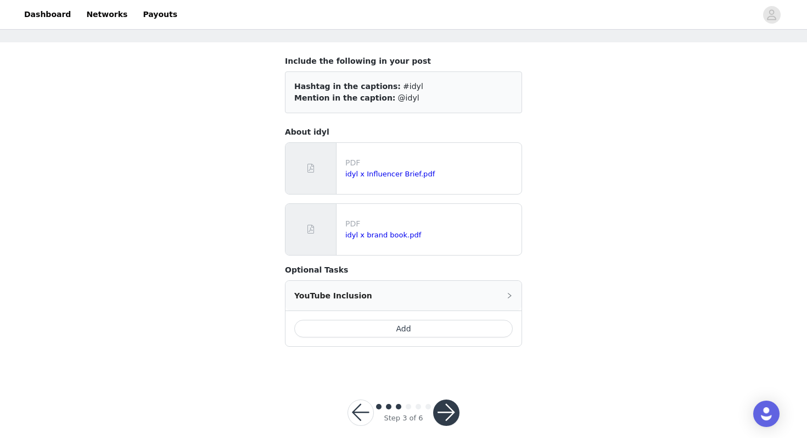
scroll to position [60, 0]
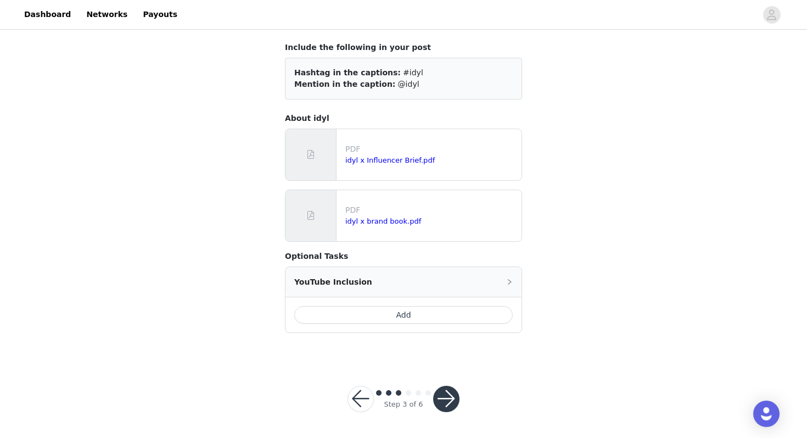
click at [448, 398] on button "button" at bounding box center [446, 398] width 26 height 26
click at [444, 392] on button "button" at bounding box center [446, 398] width 26 height 26
click at [468, 311] on button "Add" at bounding box center [403, 315] width 218 height 18
click at [507, 282] on icon "icon: right" at bounding box center [509, 281] width 7 height 7
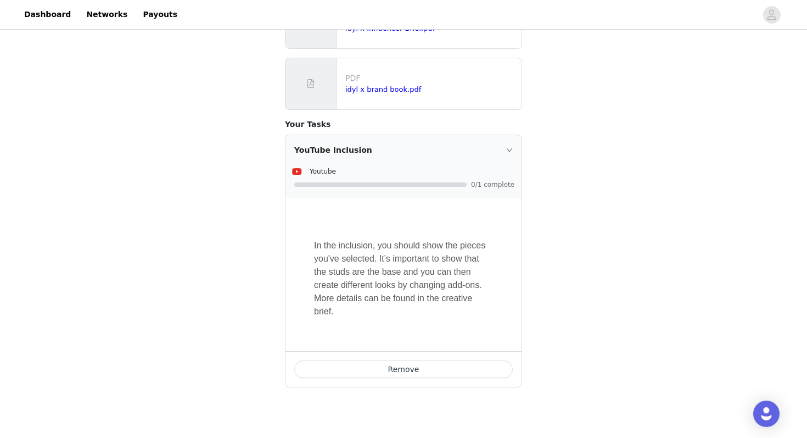
scroll to position [189, 0]
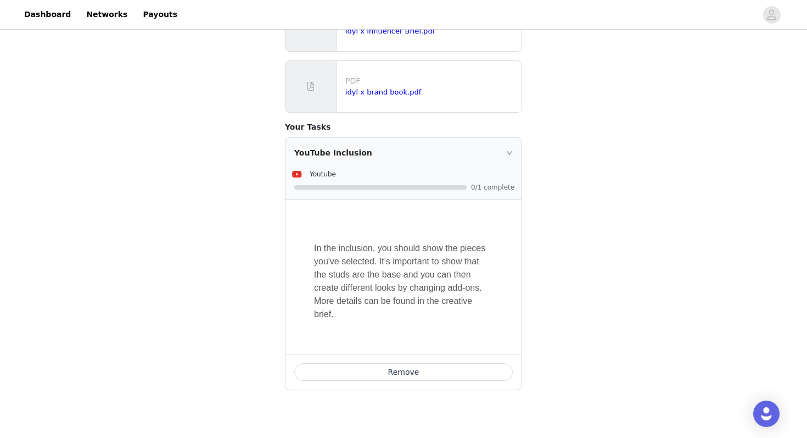
click at [510, 150] on icon "icon: right" at bounding box center [509, 152] width 7 height 7
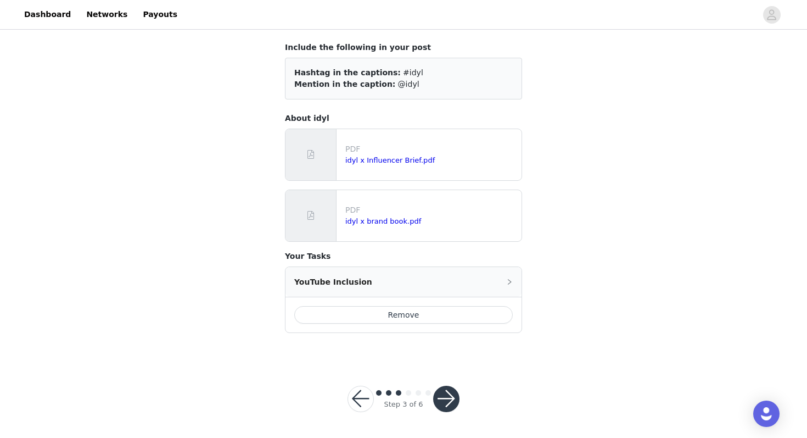
click at [444, 399] on button "button" at bounding box center [446, 398] width 26 height 26
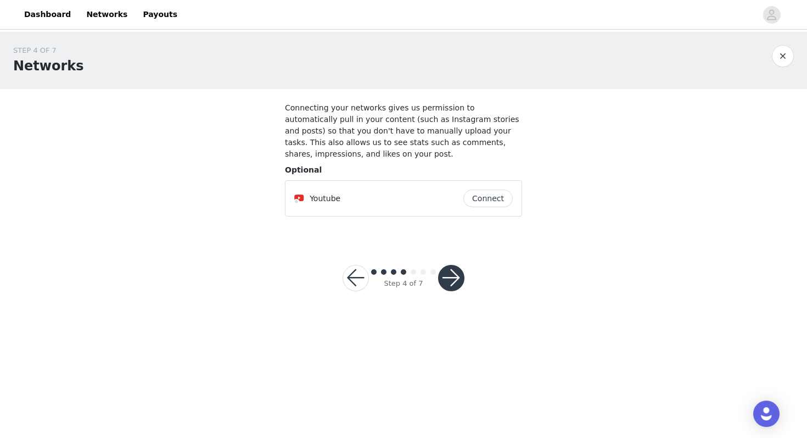
click at [488, 194] on button "Connect" at bounding box center [487, 198] width 49 height 18
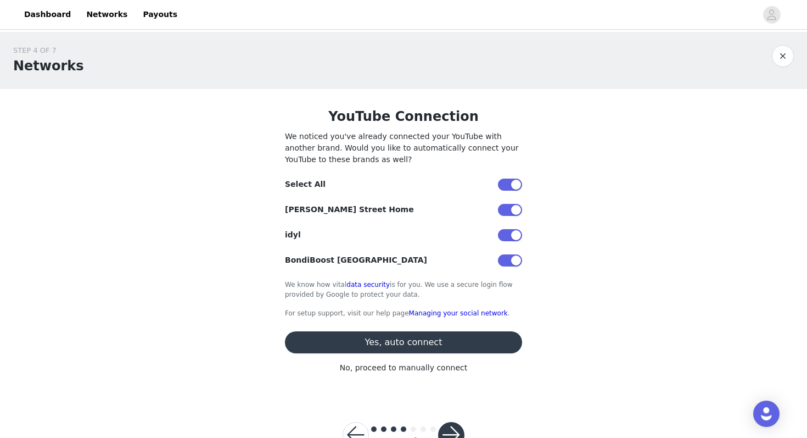
click at [513, 261] on button "button" at bounding box center [510, 260] width 24 height 12
click at [514, 209] on button "button" at bounding box center [510, 210] width 24 height 12
click at [452, 347] on button "Yes, auto connect" at bounding box center [403, 342] width 237 height 22
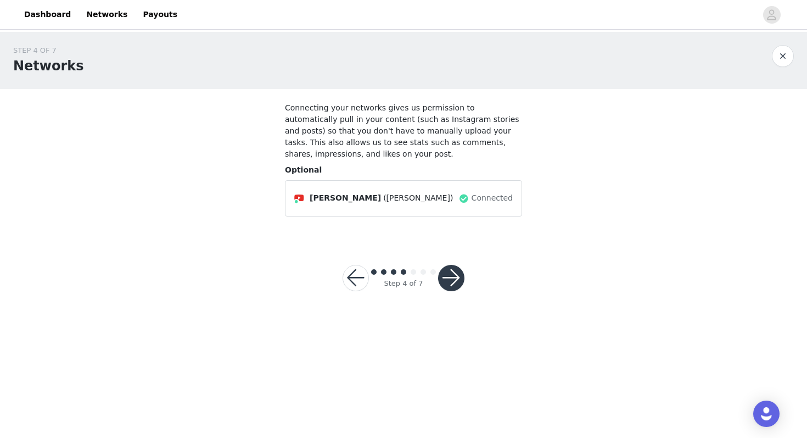
click at [456, 277] on button "button" at bounding box center [451, 278] width 26 height 26
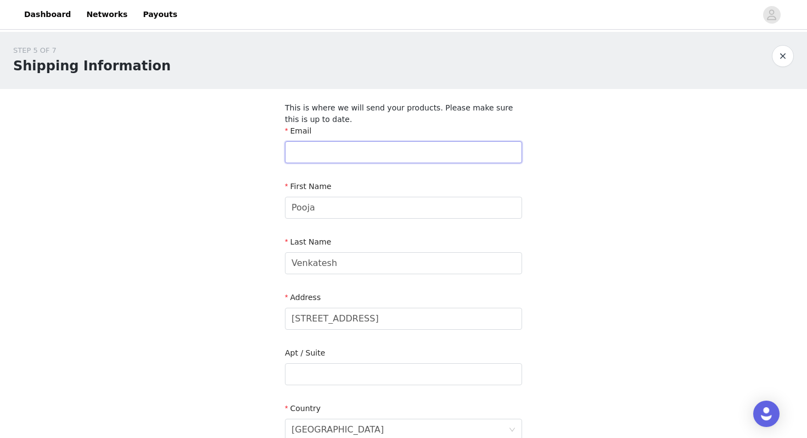
click at [366, 153] on input "text" at bounding box center [403, 152] width 237 height 22
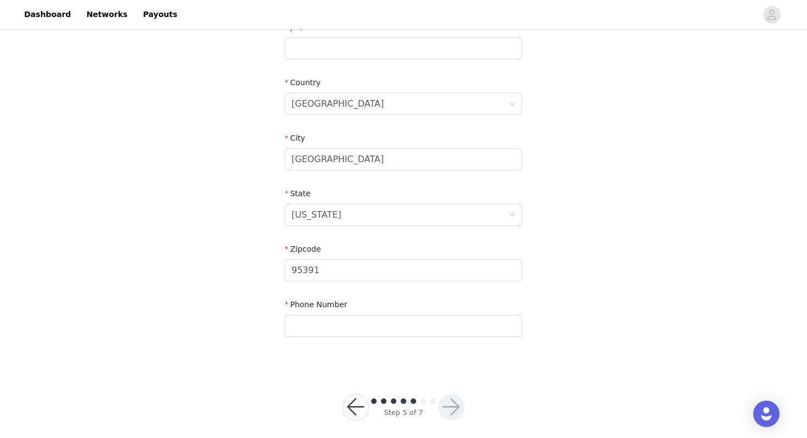
scroll to position [334, 0]
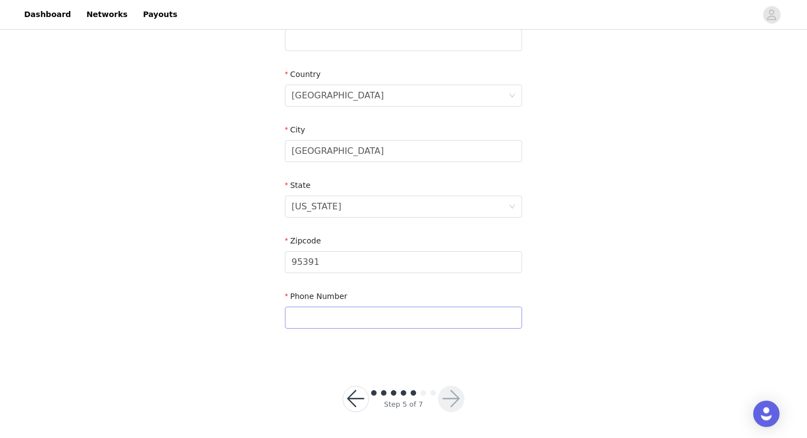
type input "[EMAIL_ADDRESS][DOMAIN_NAME]"
click at [329, 322] on input "text" at bounding box center [403, 317] width 237 height 22
type input "4086935340"
click at [529, 325] on section "This is where we will send your products. Please make sure this is up to date. …" at bounding box center [403, 57] width 263 height 604
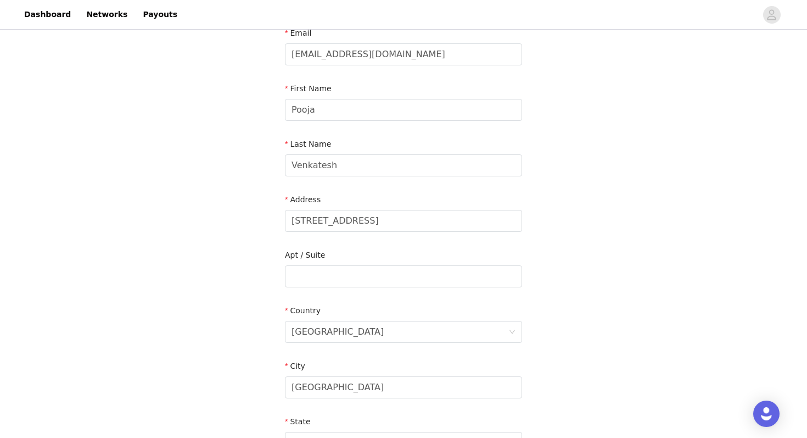
scroll to position [0, 0]
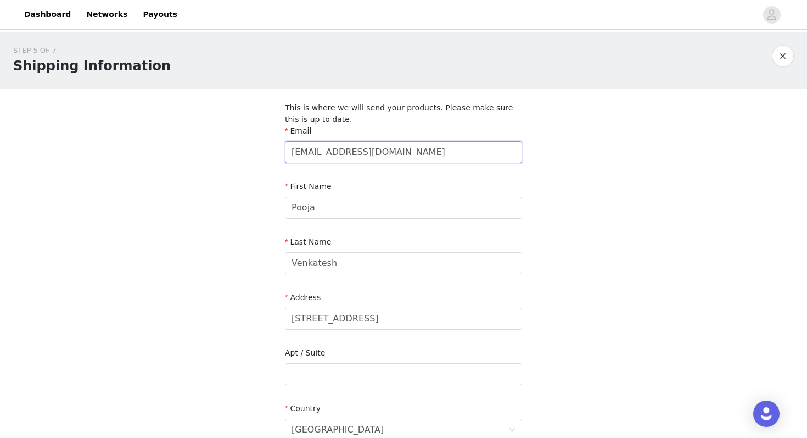
click at [350, 150] on input "[EMAIL_ADDRESS][DOMAIN_NAME]" at bounding box center [403, 152] width 237 height 22
type input "[EMAIL_ADDRESS][DOMAIN_NAME]"
click at [590, 142] on div "STEP 5 OF 7 Shipping Information This is where we will send your products. Plea…" at bounding box center [403, 362] width 807 height 661
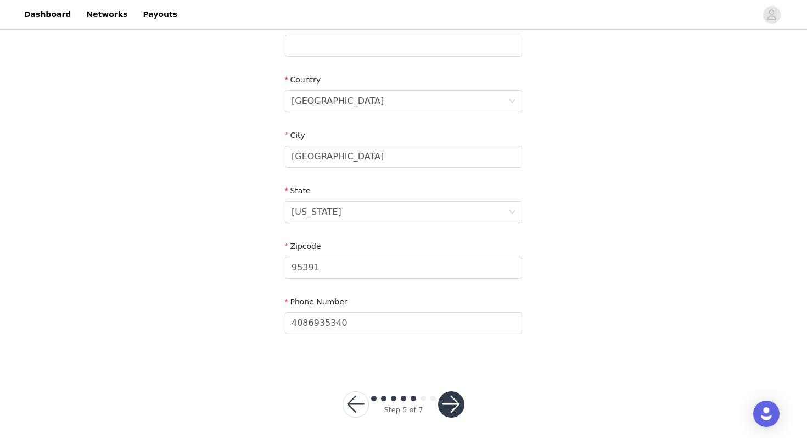
scroll to position [330, 0]
click at [452, 401] on button "button" at bounding box center [451, 402] width 26 height 26
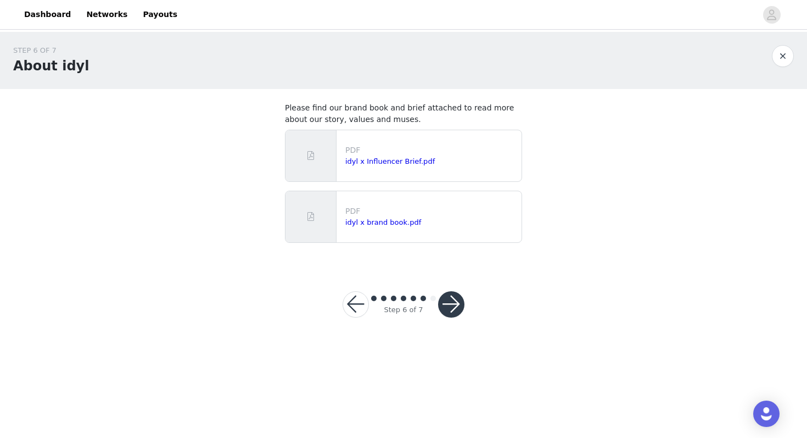
click at [446, 302] on button "button" at bounding box center [451, 304] width 26 height 26
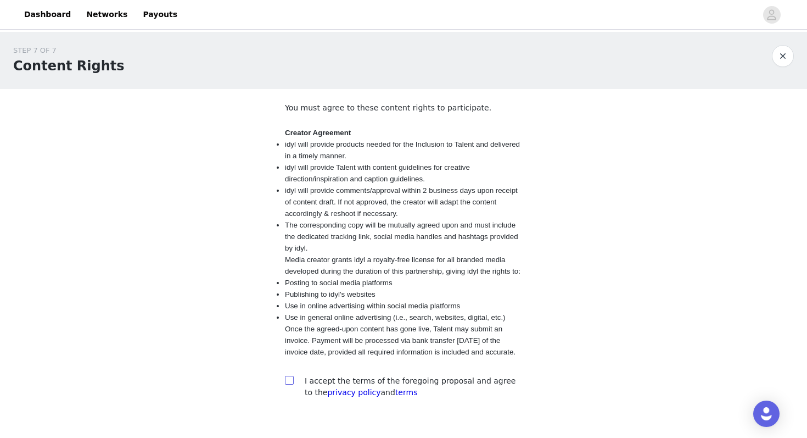
click at [291, 383] on input "checkbox" at bounding box center [289, 379] width 8 height 8
checkbox input "true"
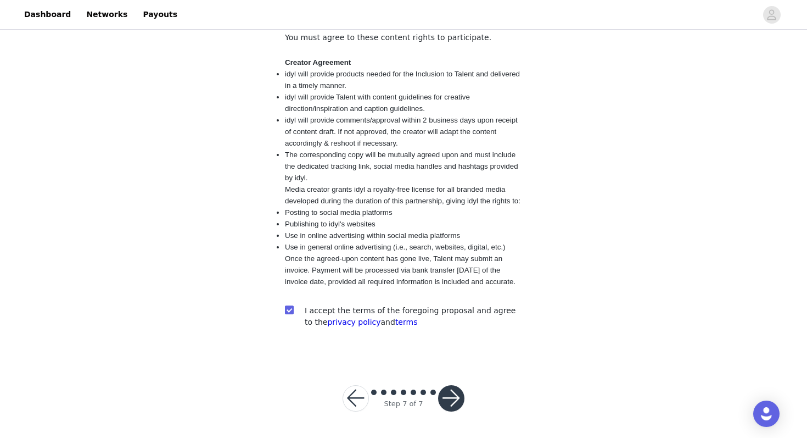
click at [450, 397] on button "button" at bounding box center [451, 398] width 26 height 26
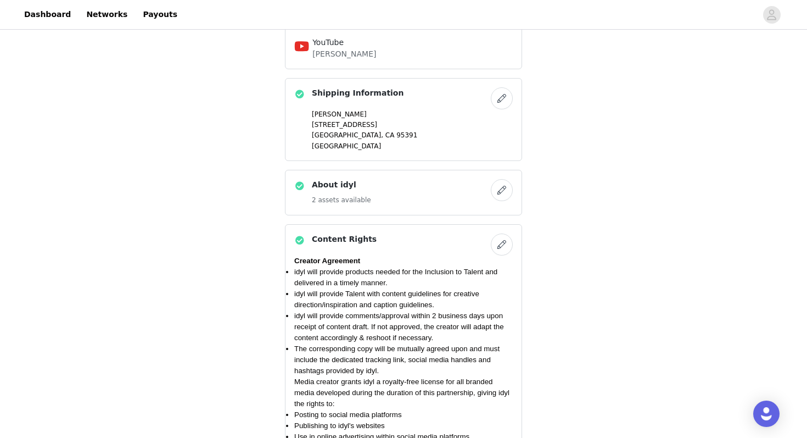
scroll to position [653, 0]
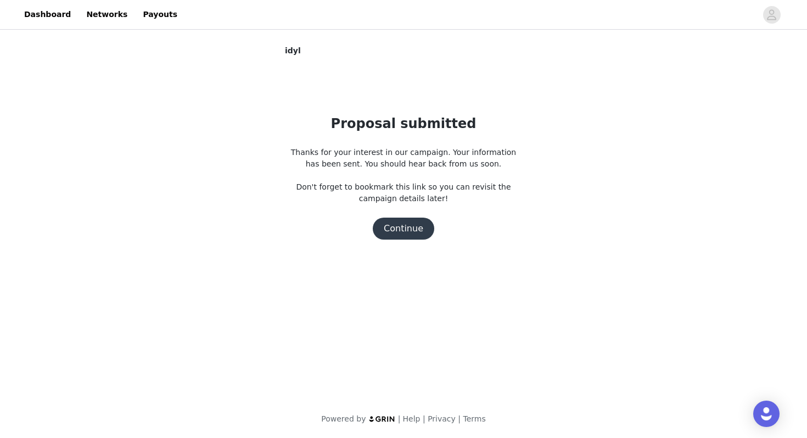
scroll to position [0, 0]
click at [419, 232] on button "Continue" at bounding box center [403, 228] width 61 height 22
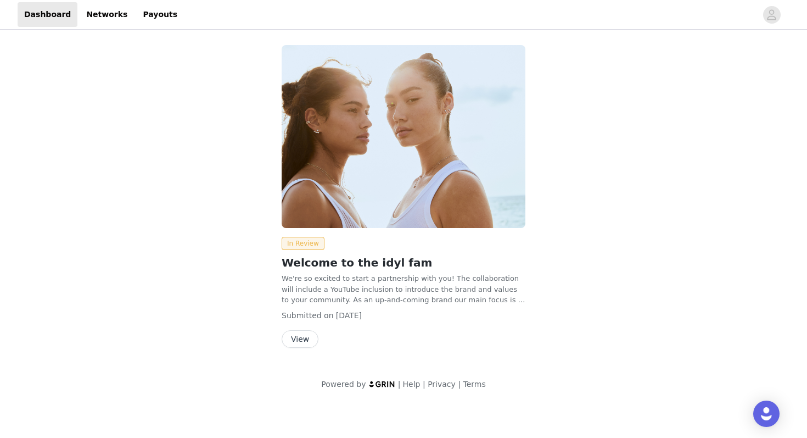
click at [302, 338] on button "View" at bounding box center [300, 339] width 37 height 18
